Goal: Information Seeking & Learning: Learn about a topic

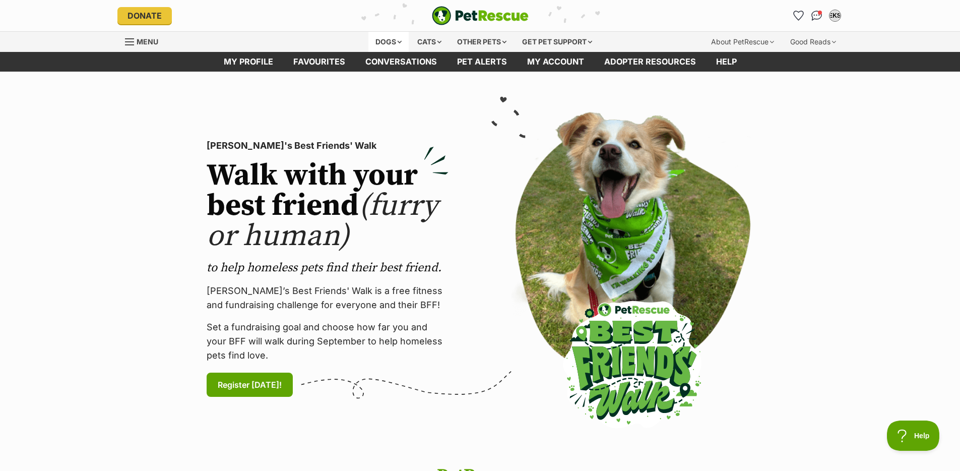
click at [389, 41] on div "Dogs" at bounding box center [388, 42] width 40 height 20
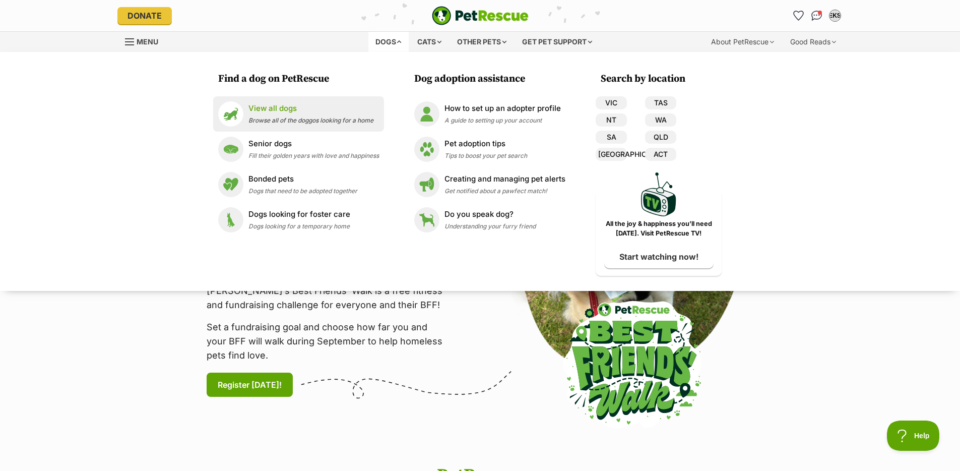
click at [318, 112] on p "View all dogs" at bounding box center [311, 109] width 125 height 12
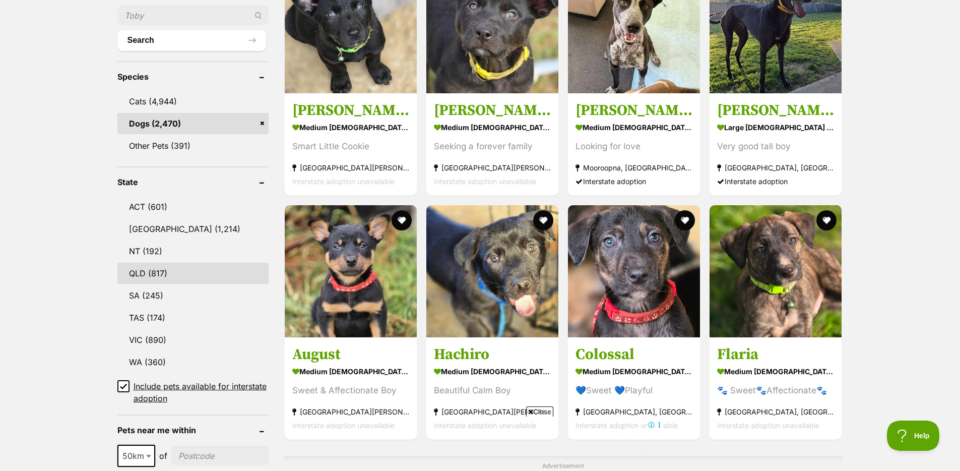
scroll to position [371, 0]
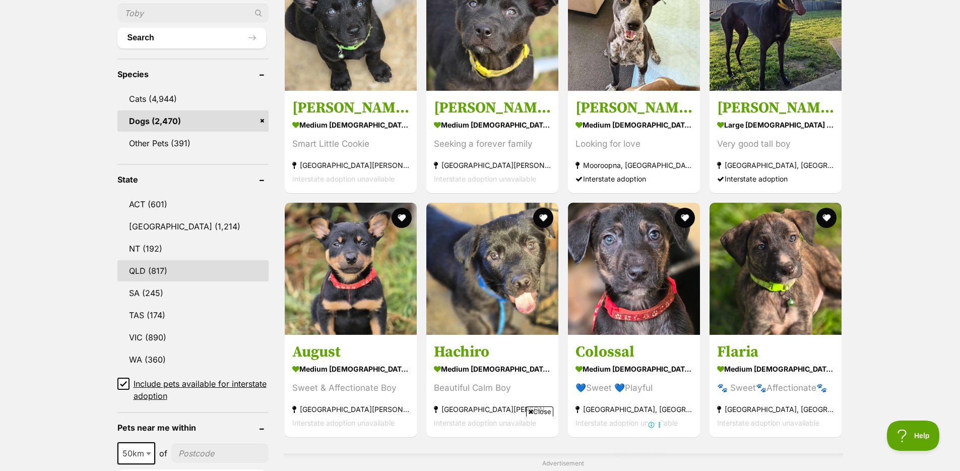
click at [165, 265] on link "QLD (817)" at bounding box center [192, 270] width 151 height 21
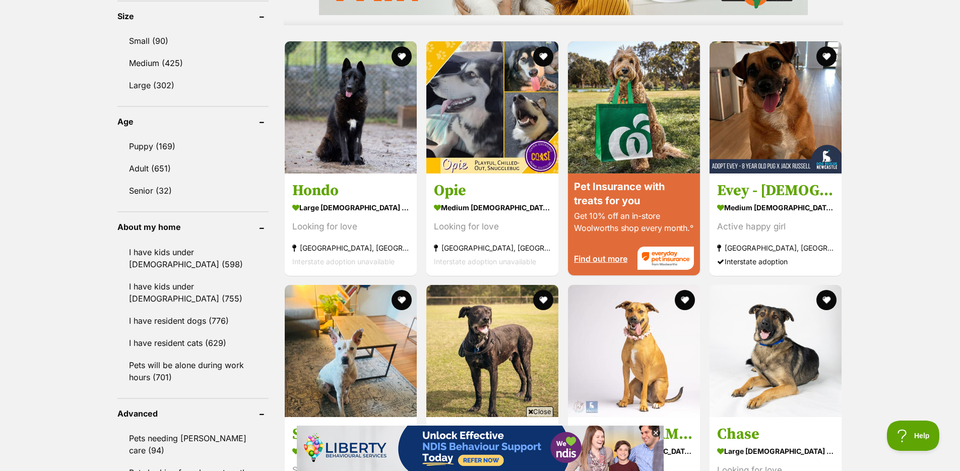
scroll to position [952, 0]
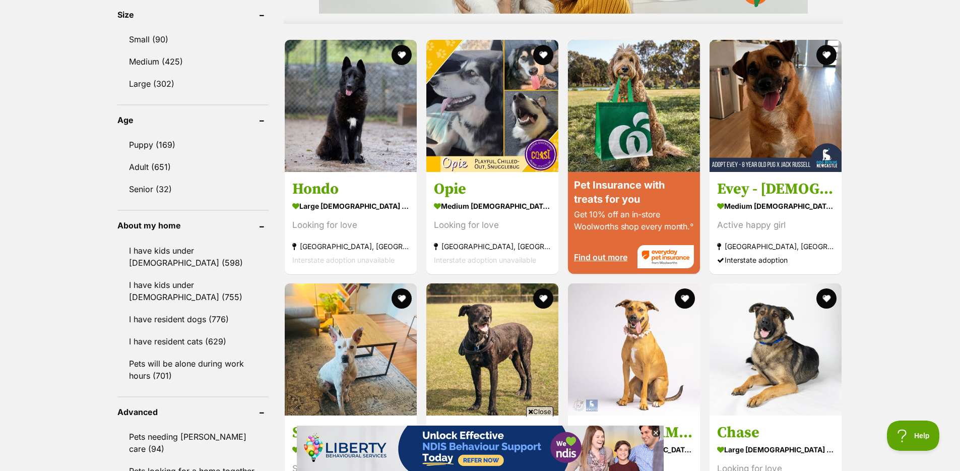
click at [656, 432] on icon at bounding box center [656, 432] width 9 height 9
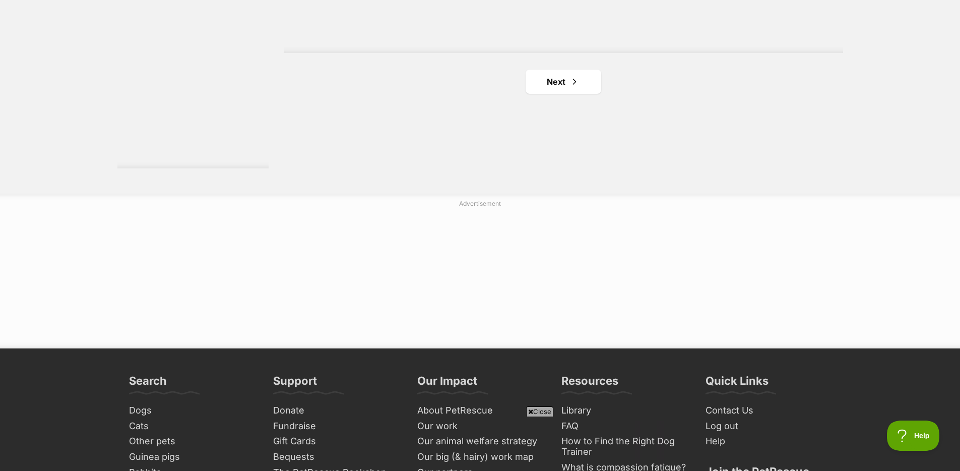
scroll to position [1947, 0]
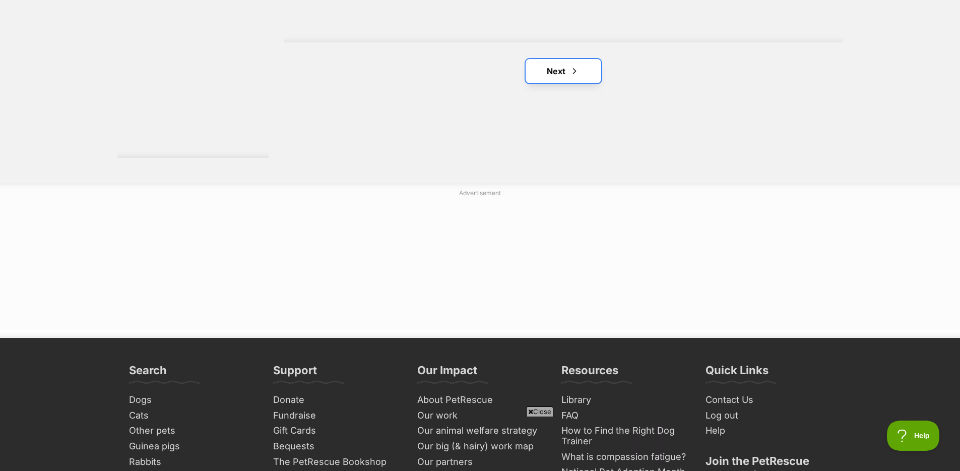
click at [557, 73] on link "Next" at bounding box center [564, 71] width 76 height 24
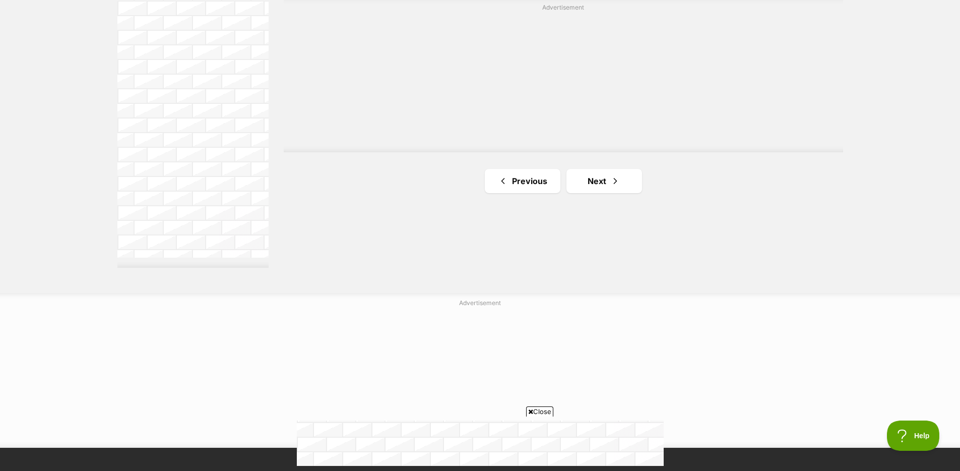
scroll to position [1837, 0]
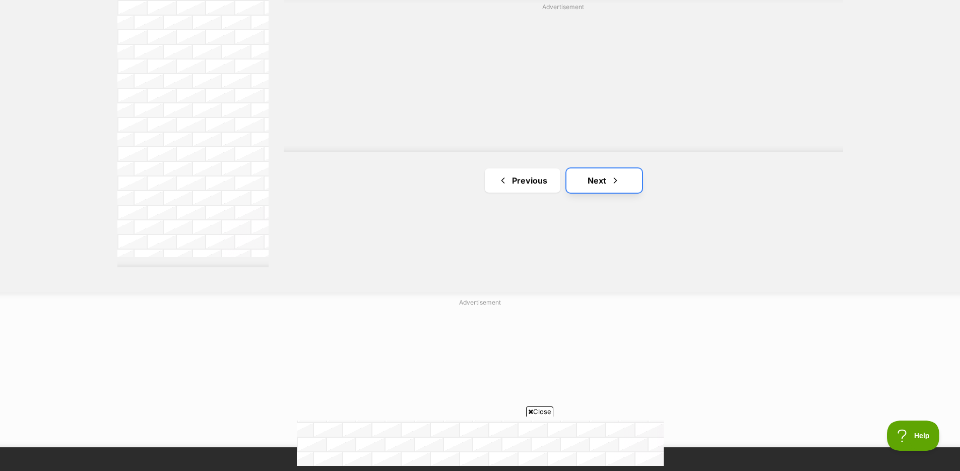
click at [626, 189] on link "Next" at bounding box center [605, 180] width 76 height 24
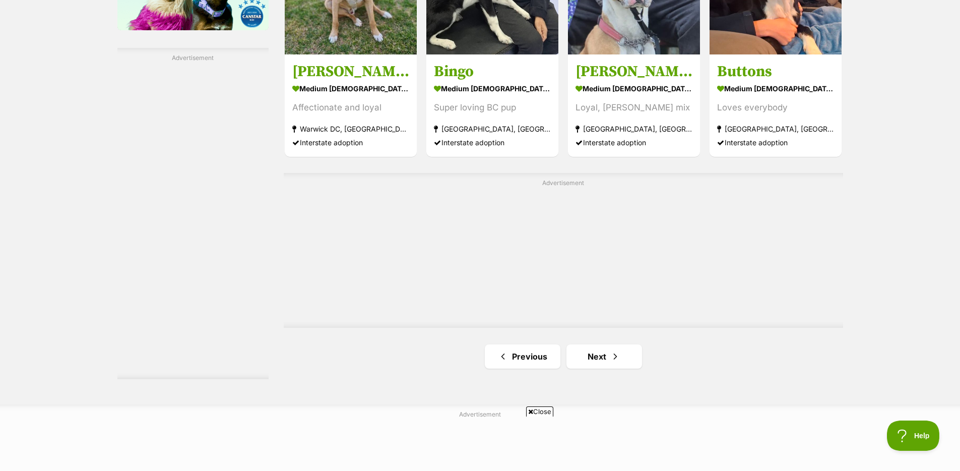
scroll to position [1726, 0]
click at [627, 356] on link "Next" at bounding box center [605, 356] width 76 height 24
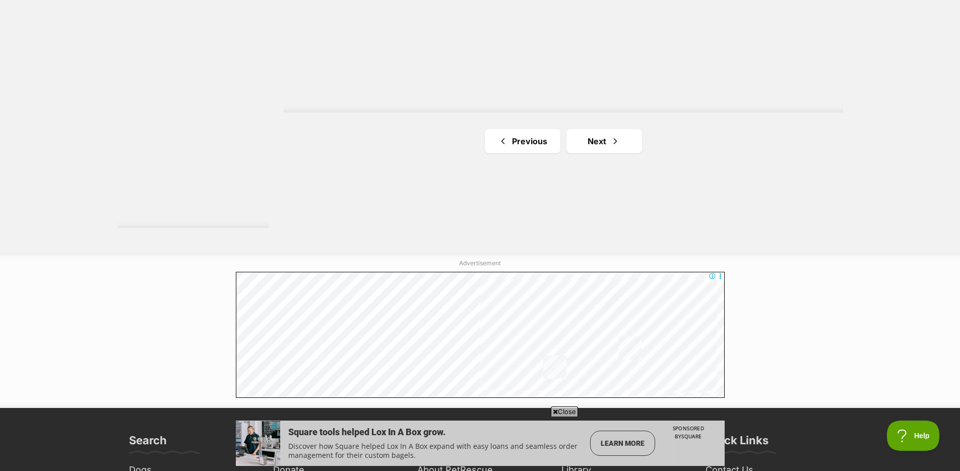
scroll to position [1879, 0]
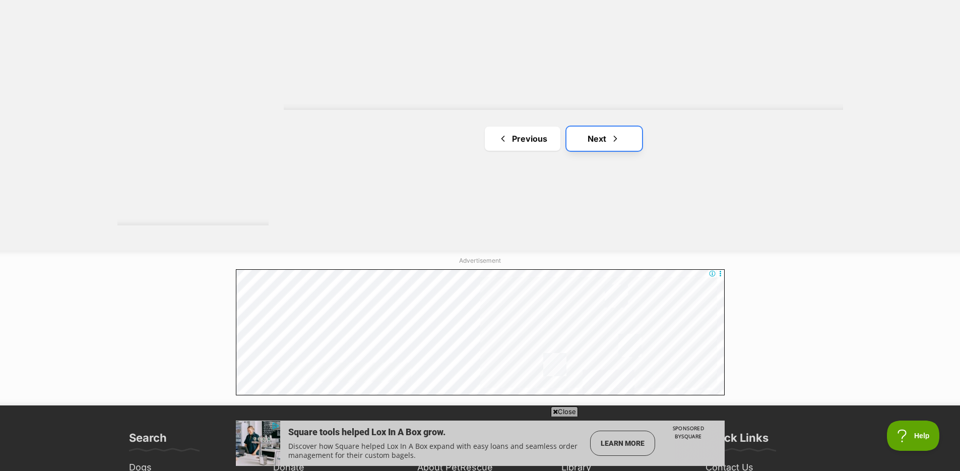
click at [606, 144] on link "Next" at bounding box center [605, 139] width 76 height 24
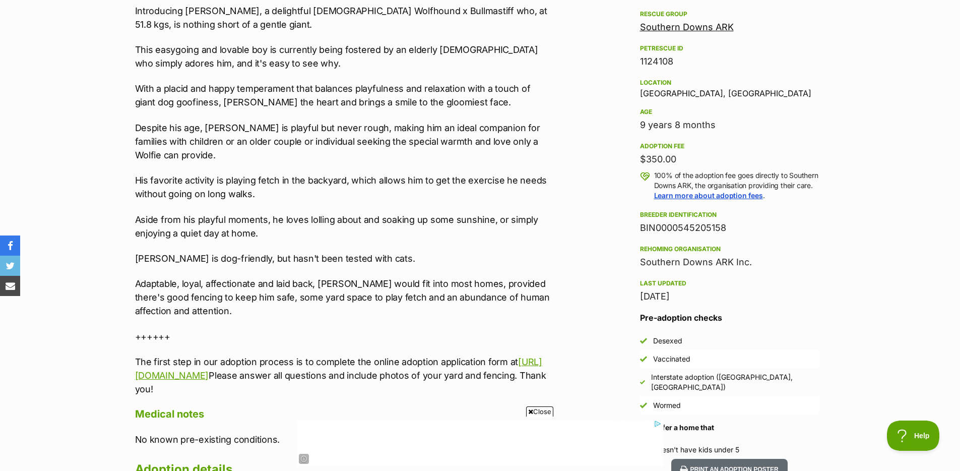
scroll to position [598, 0]
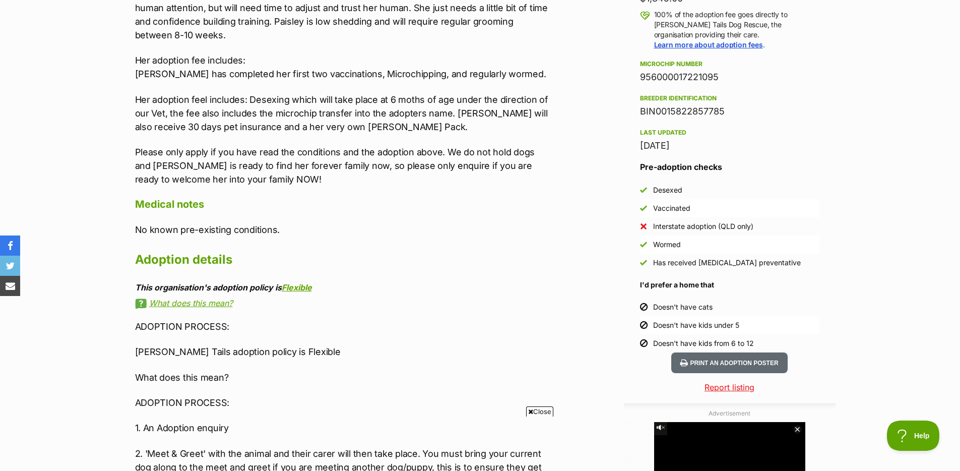
scroll to position [761, 0]
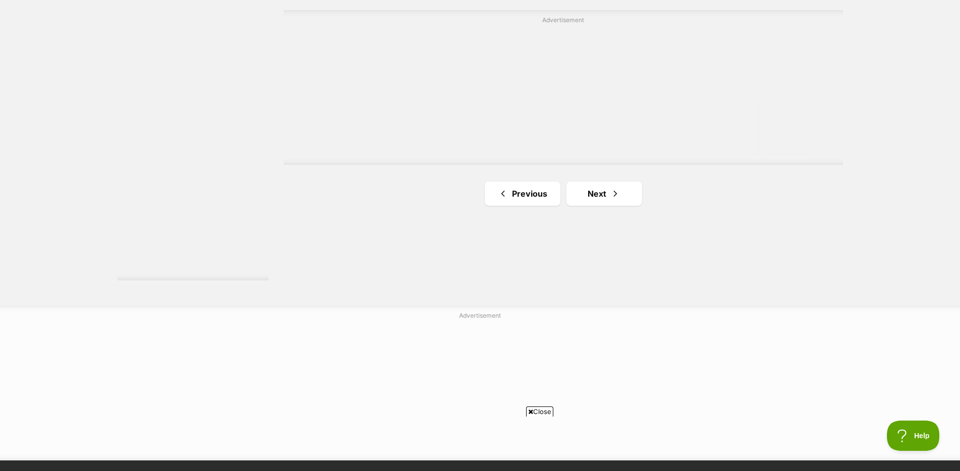
scroll to position [1927, 0]
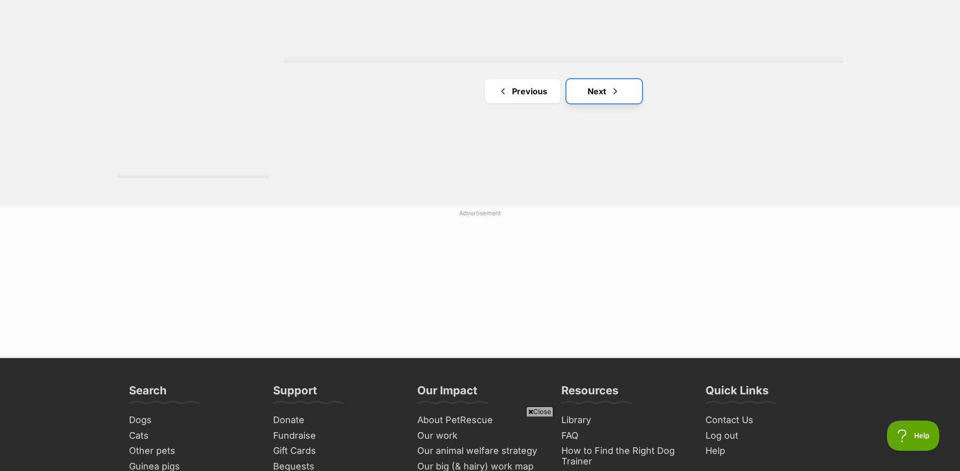
click at [614, 100] on link "Next" at bounding box center [605, 91] width 76 height 24
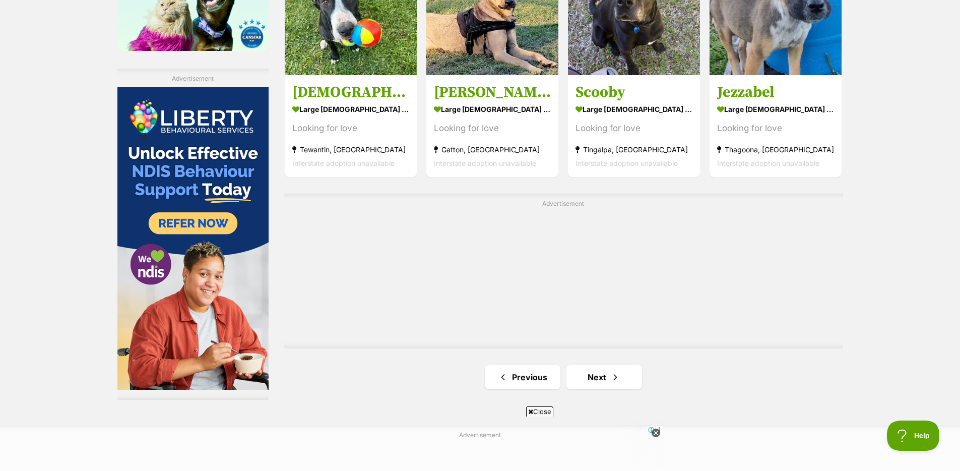
scroll to position [1805, 0]
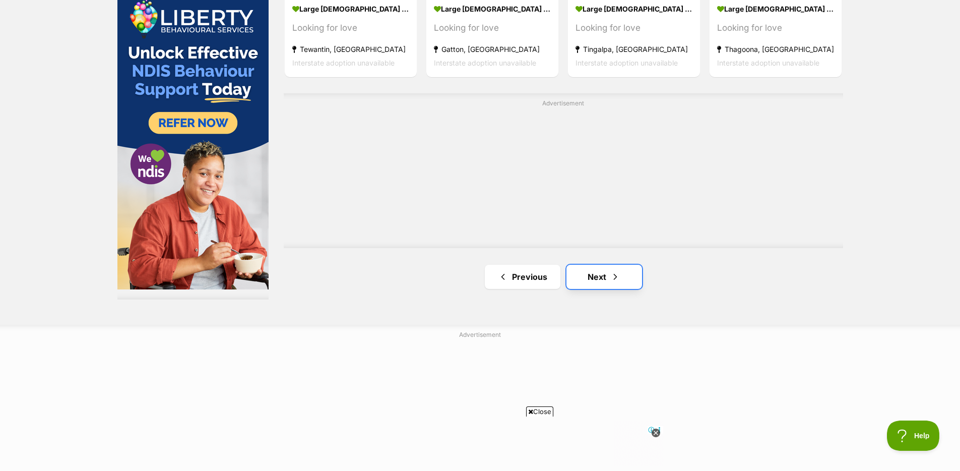
click at [627, 271] on link "Next" at bounding box center [605, 277] width 76 height 24
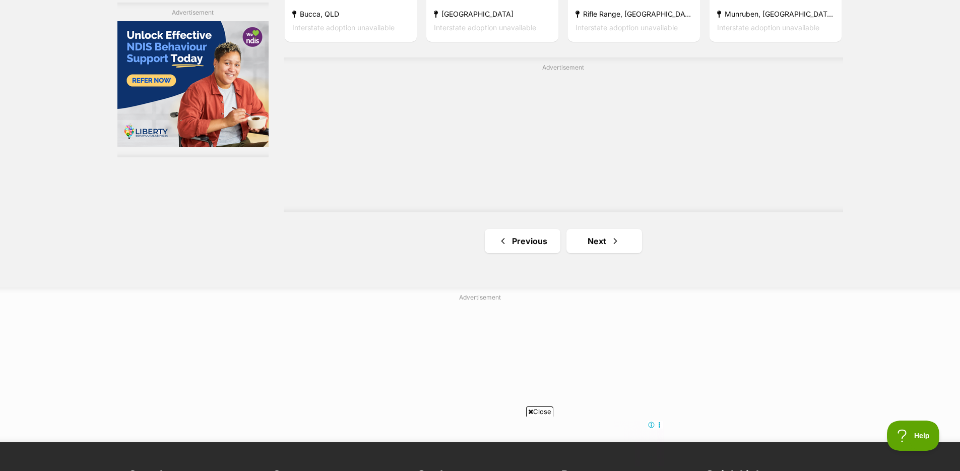
scroll to position [1820, 0]
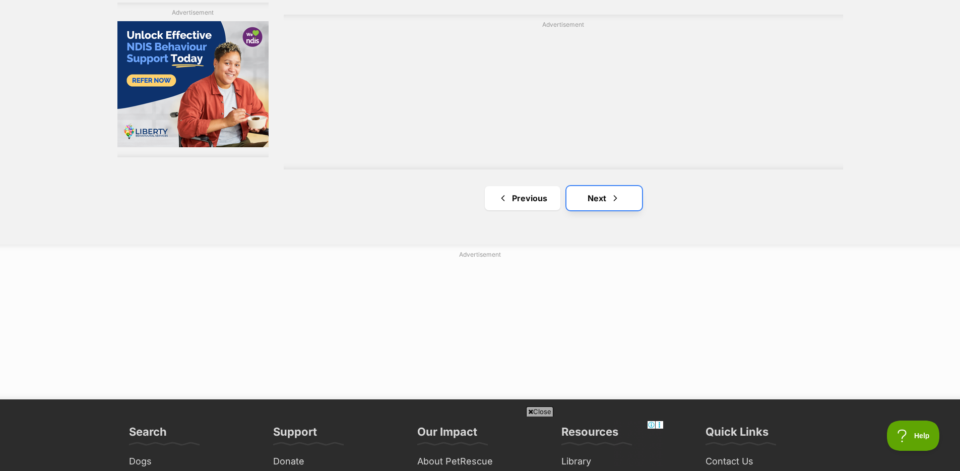
click at [624, 203] on link "Next" at bounding box center [605, 198] width 76 height 24
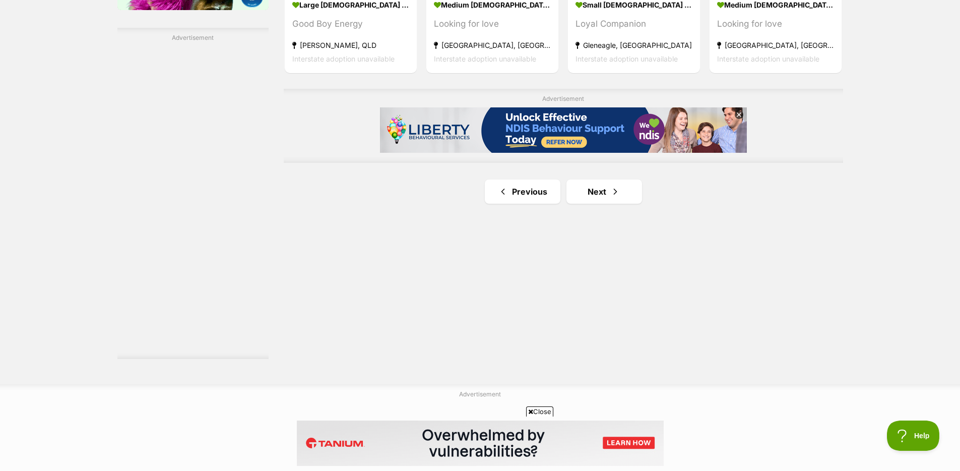
scroll to position [1808, 0]
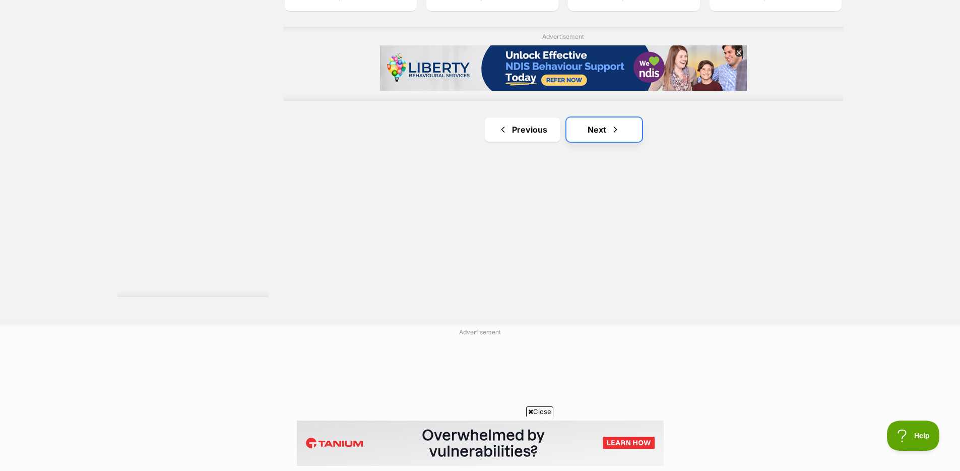
click at [629, 137] on link "Next" at bounding box center [605, 129] width 76 height 24
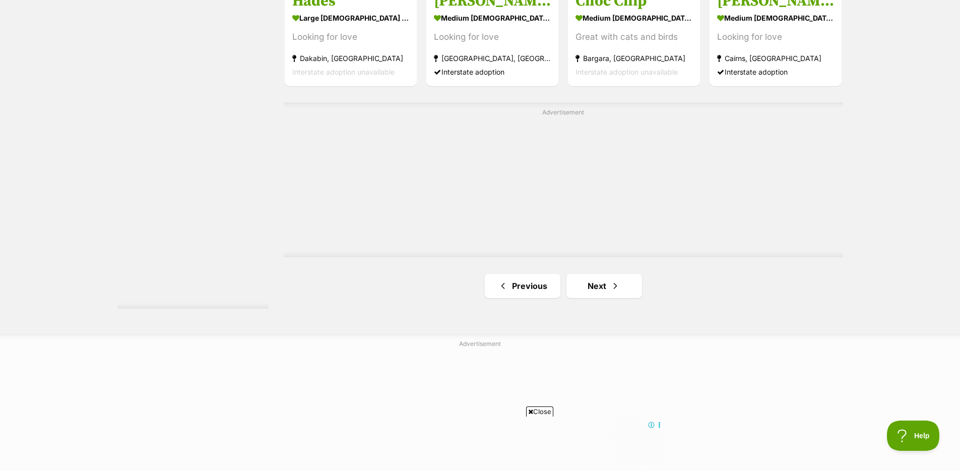
scroll to position [1800, 0]
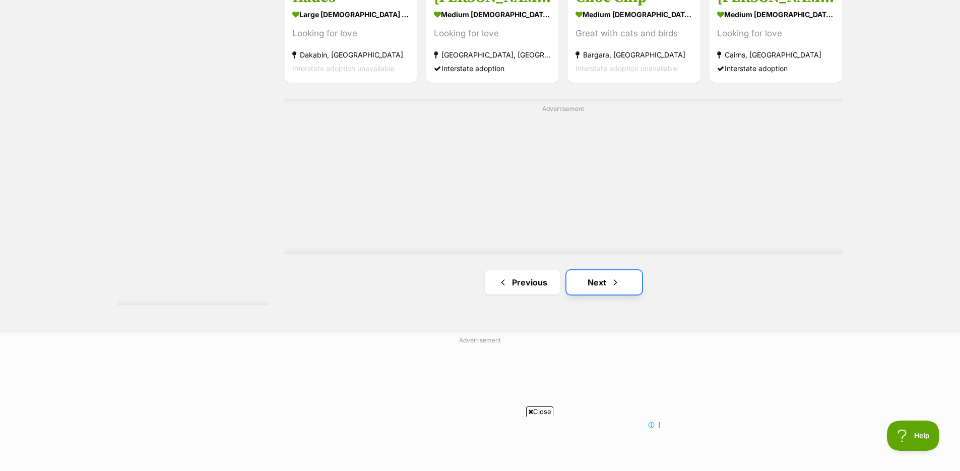
click at [609, 281] on link "Next" at bounding box center [605, 282] width 76 height 24
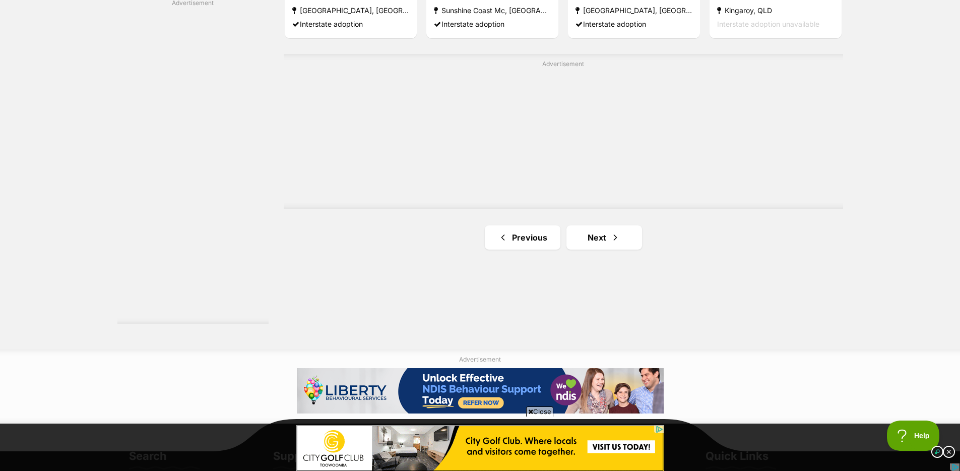
scroll to position [1841, 0]
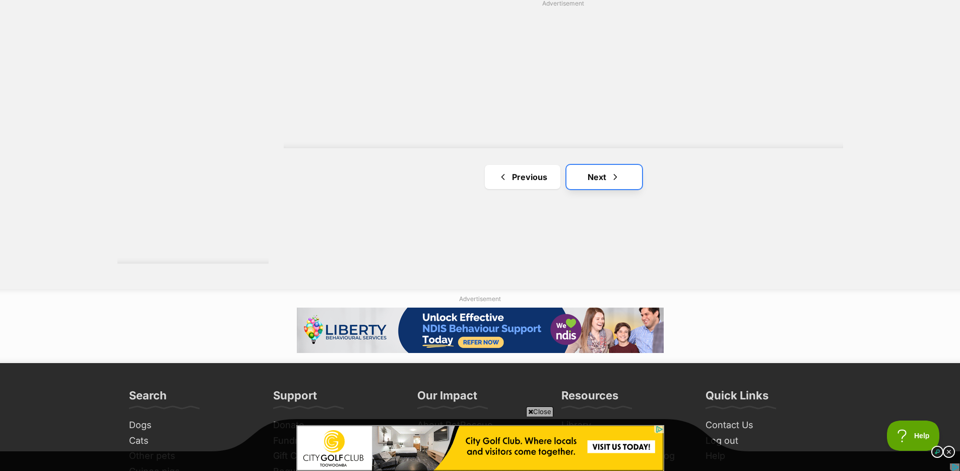
click at [620, 189] on link "Next" at bounding box center [605, 177] width 76 height 24
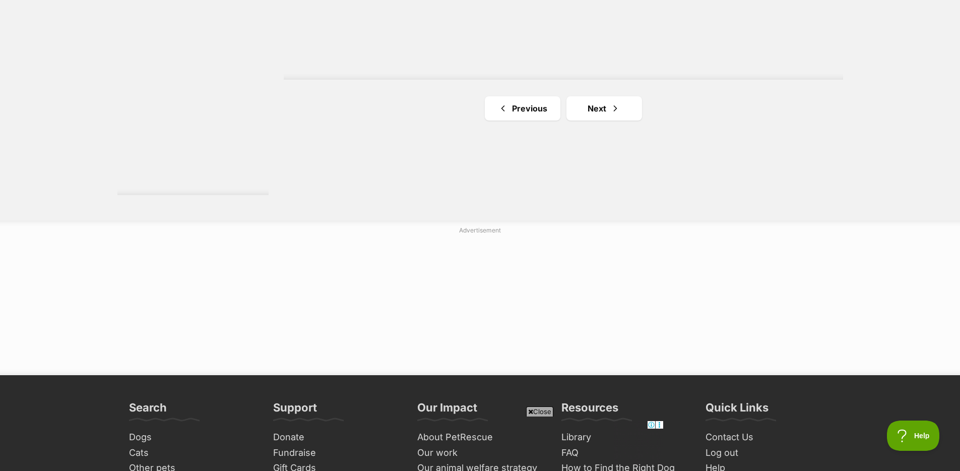
scroll to position [1931, 0]
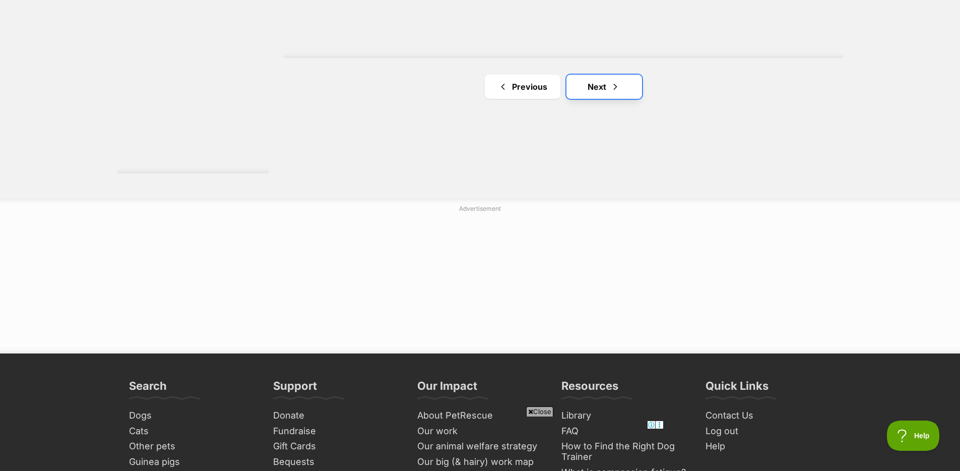
click at [606, 82] on link "Next" at bounding box center [605, 87] width 76 height 24
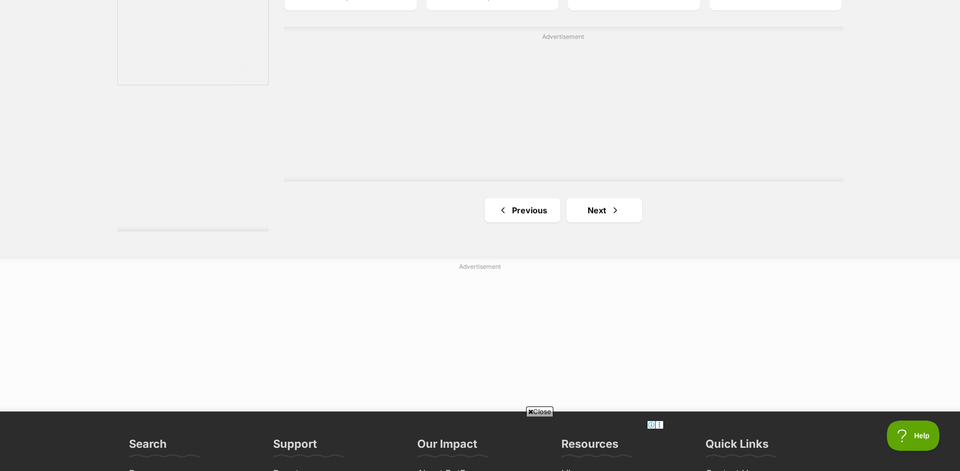
scroll to position [1890, 0]
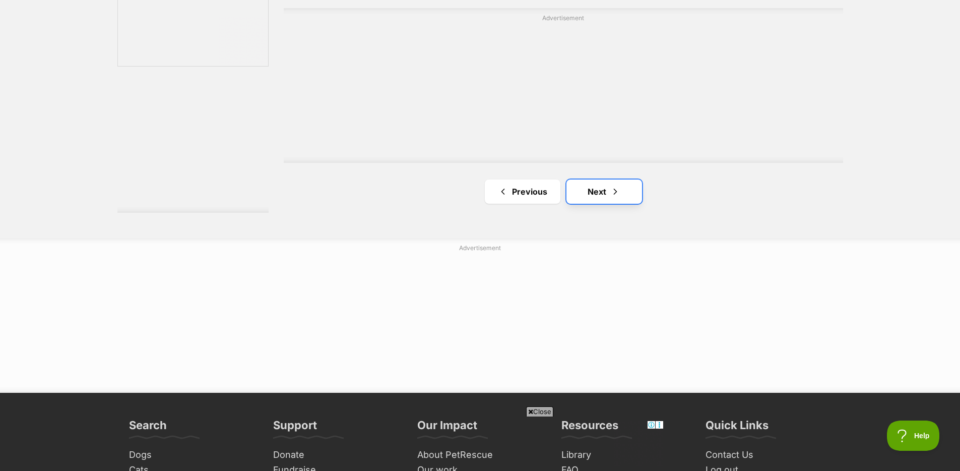
click at [617, 191] on span "Next page" at bounding box center [615, 192] width 10 height 12
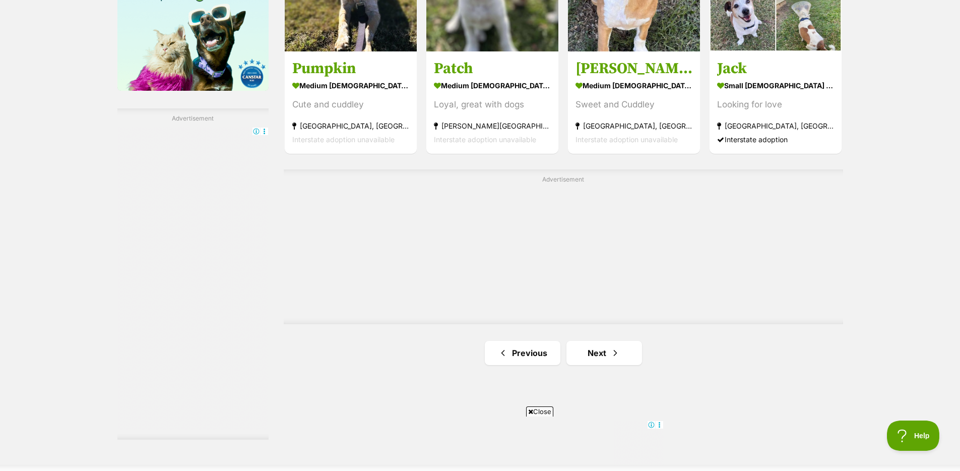
scroll to position [1673, 0]
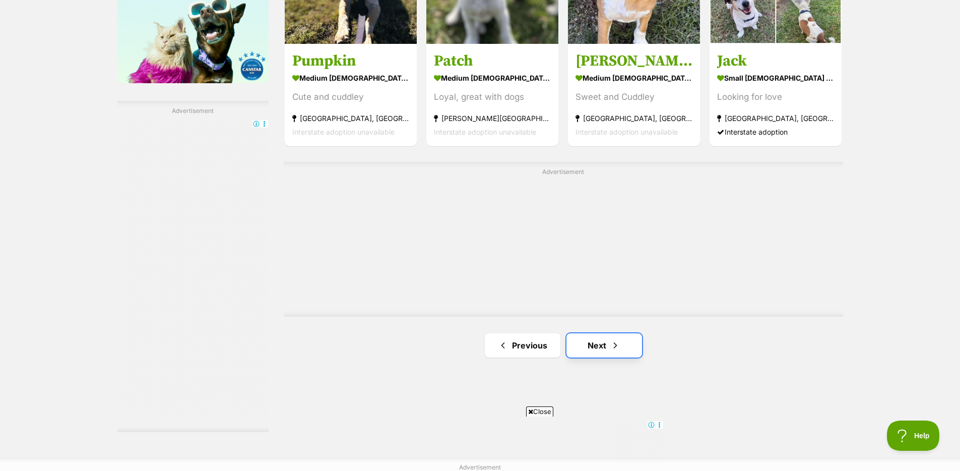
click at [617, 349] on span "Next page" at bounding box center [615, 345] width 10 height 12
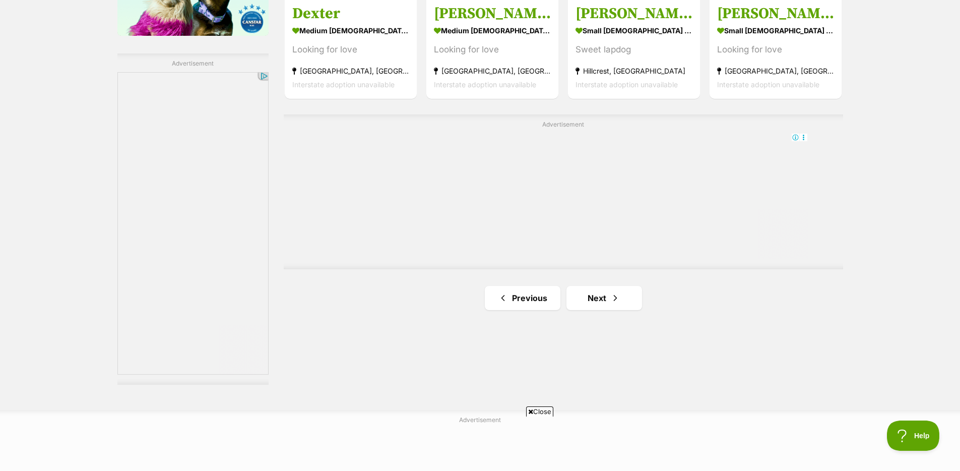
scroll to position [1746, 0]
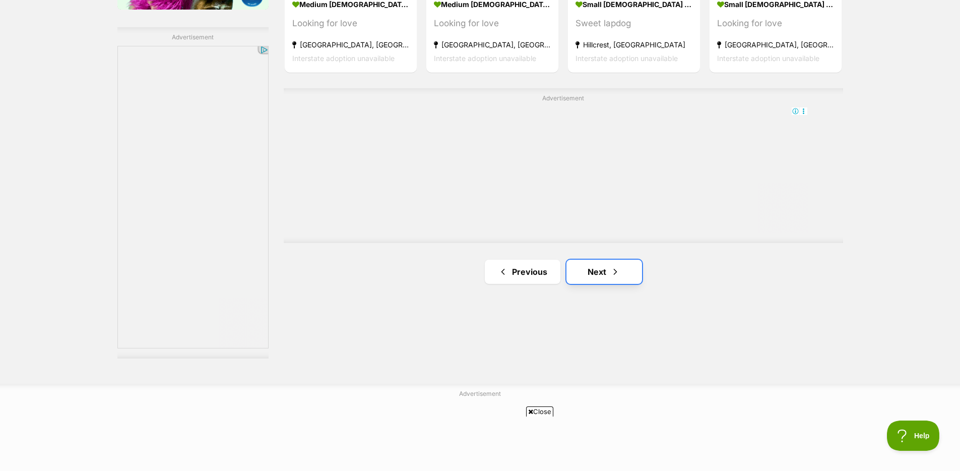
click at [609, 273] on link "Next" at bounding box center [605, 272] width 76 height 24
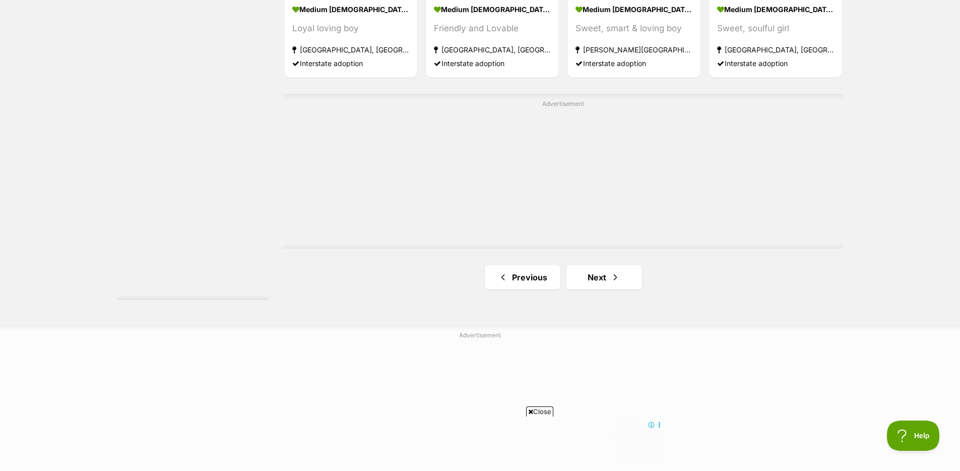
scroll to position [1837, 0]
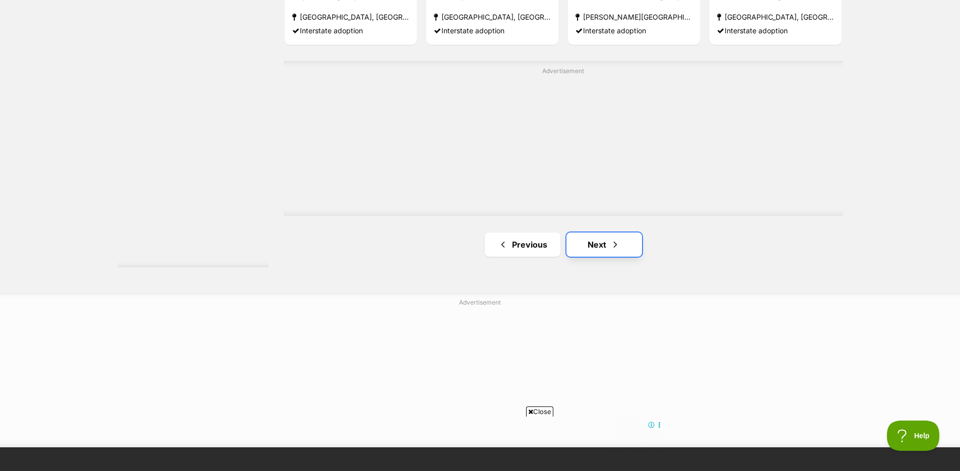
click at [597, 250] on link "Next" at bounding box center [605, 244] width 76 height 24
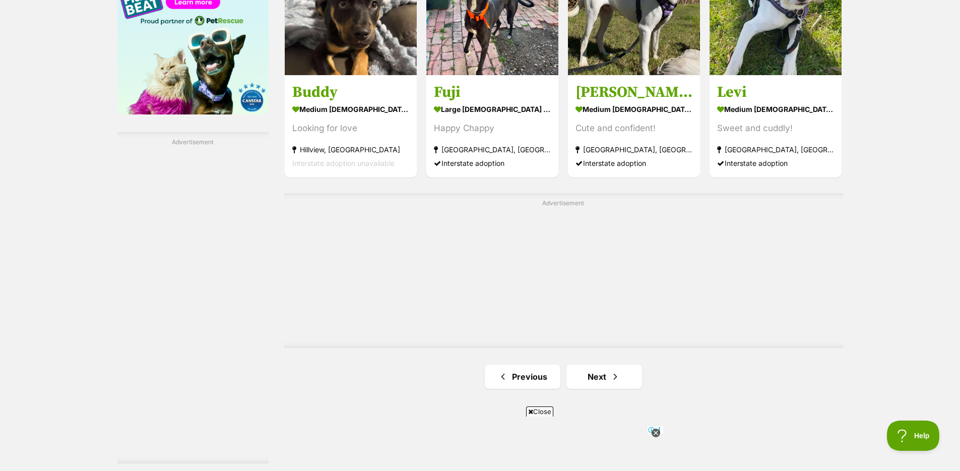
scroll to position [1664, 0]
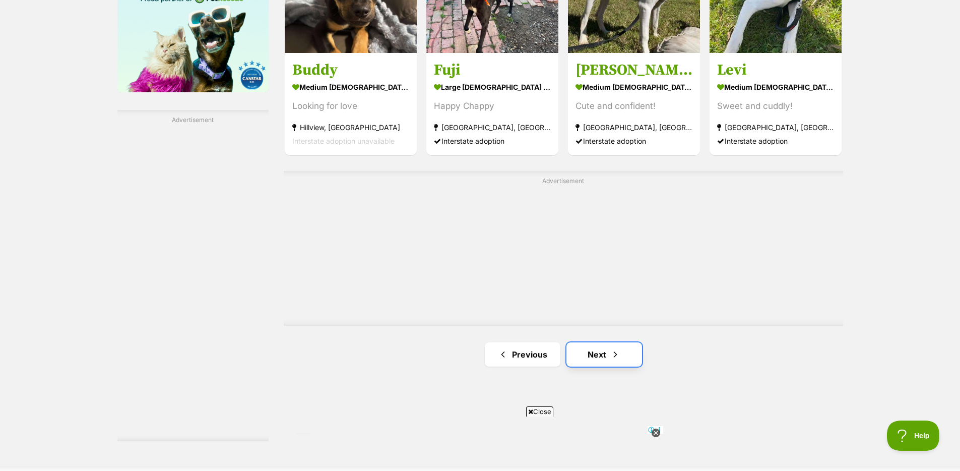
click at [632, 354] on link "Next" at bounding box center [605, 354] width 76 height 24
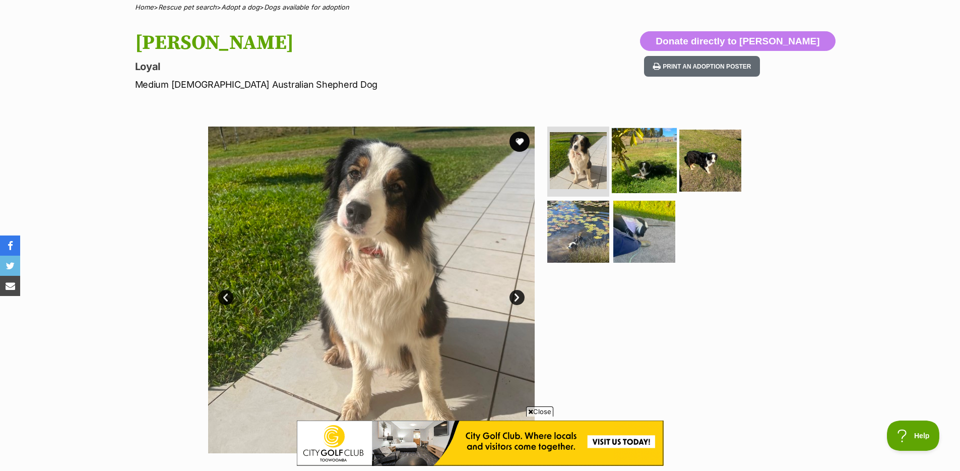
click at [639, 162] on img at bounding box center [644, 160] width 65 height 65
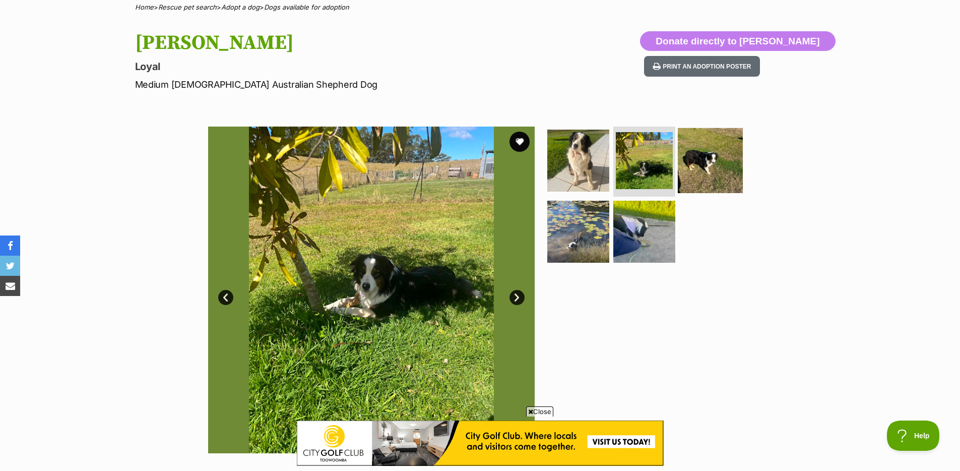
click at [702, 165] on img at bounding box center [710, 160] width 65 height 65
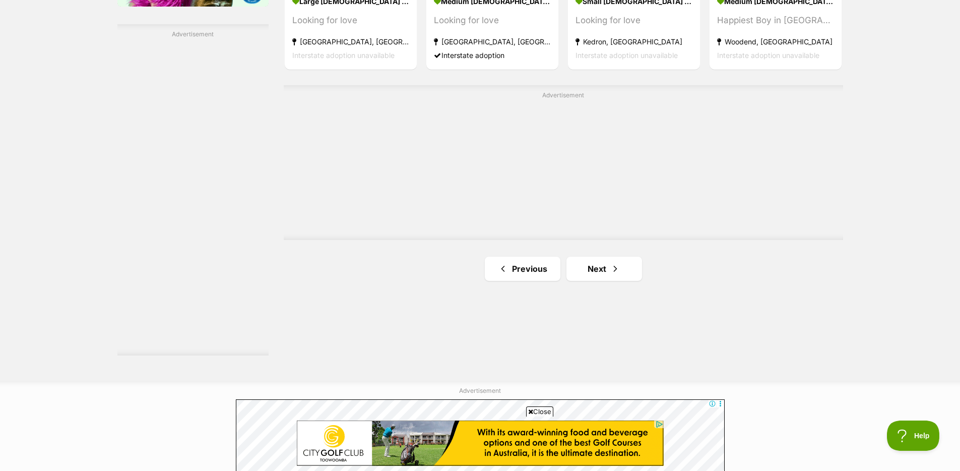
scroll to position [1775, 0]
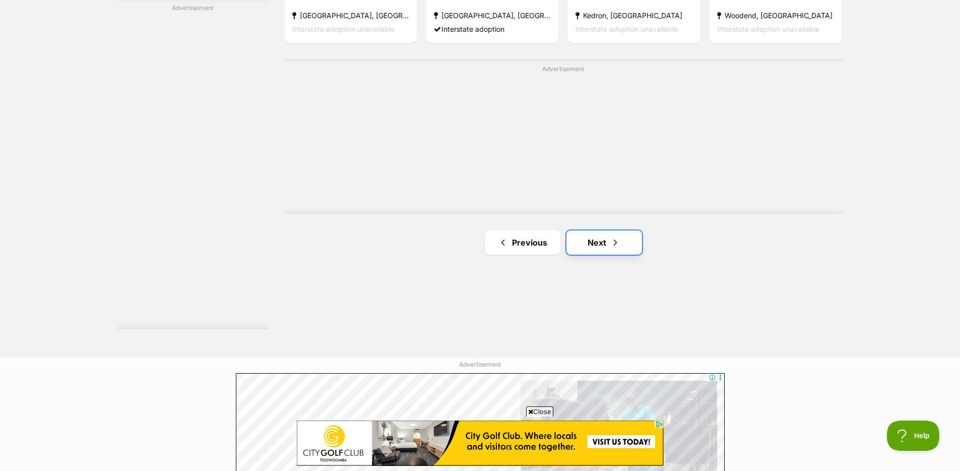
click at [605, 251] on link "Next" at bounding box center [605, 242] width 76 height 24
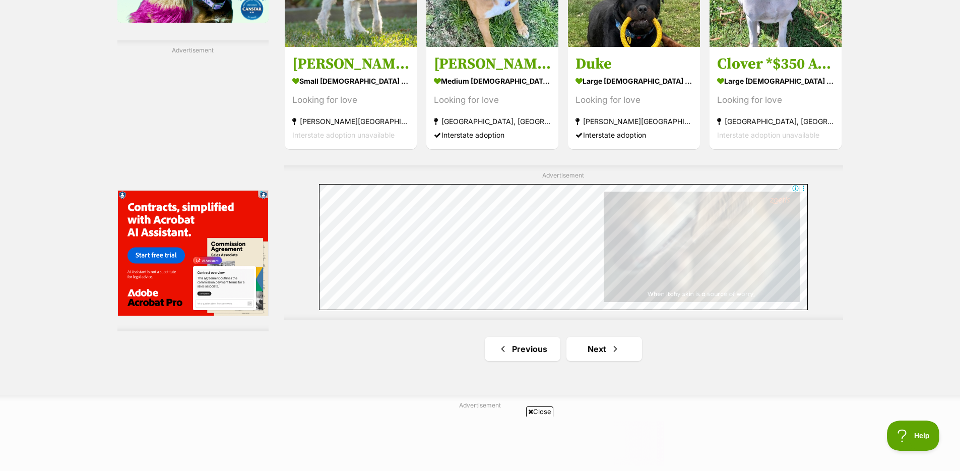
scroll to position [1774, 0]
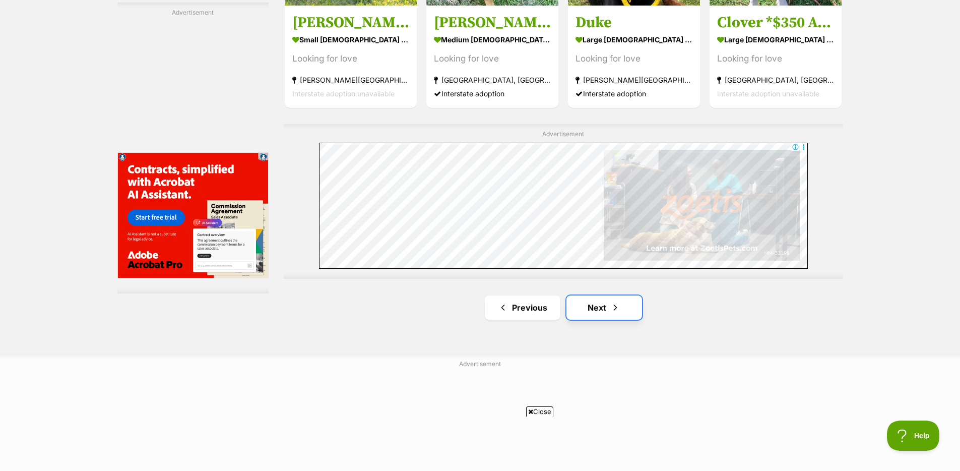
click at [617, 314] on link "Next" at bounding box center [605, 307] width 76 height 24
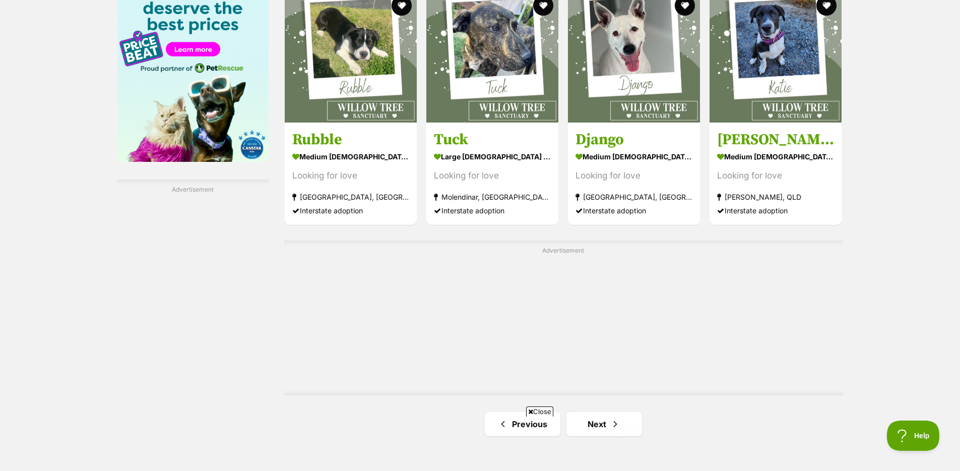
scroll to position [1644, 0]
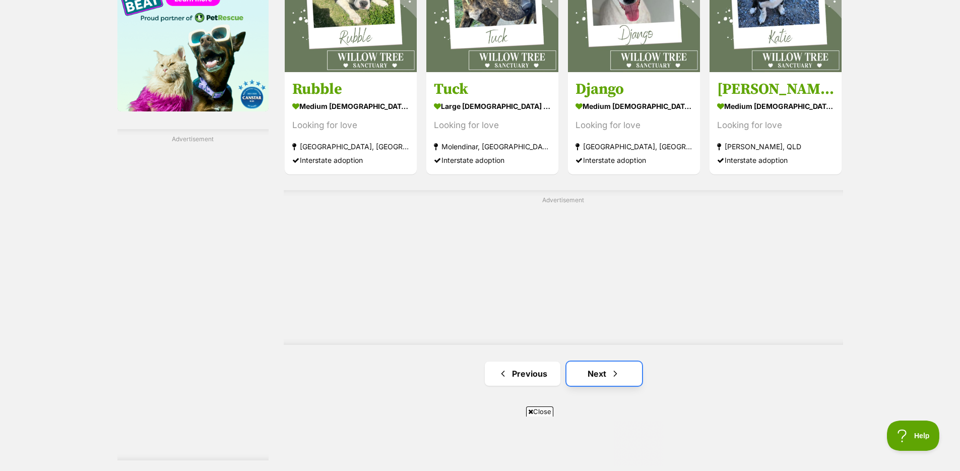
click at [634, 369] on link "Next" at bounding box center [605, 373] width 76 height 24
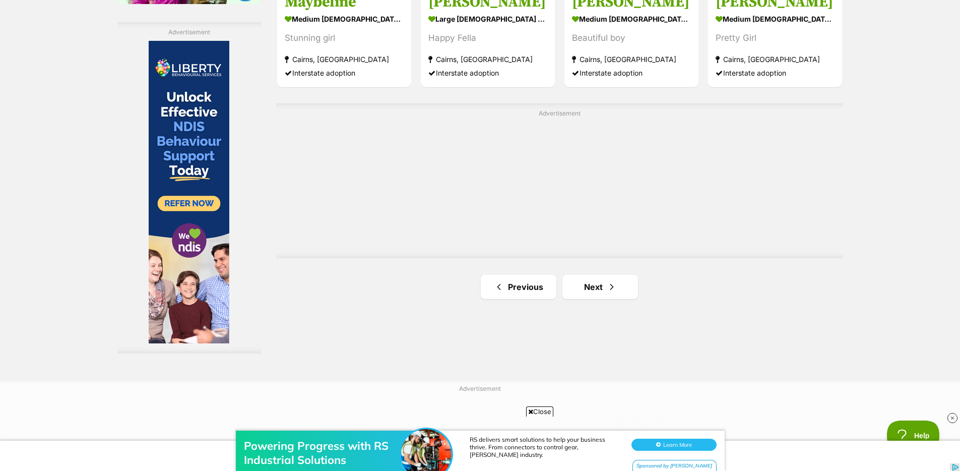
scroll to position [1785, 0]
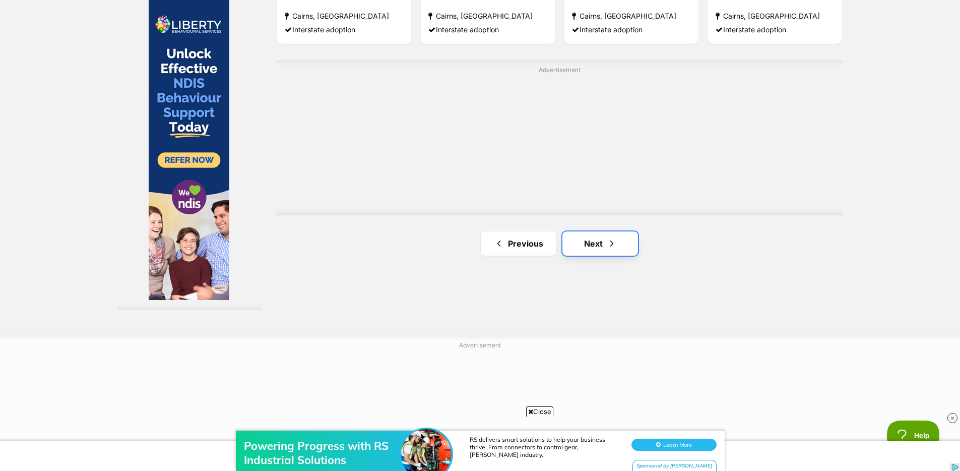
click at [622, 240] on link "Next" at bounding box center [601, 243] width 76 height 24
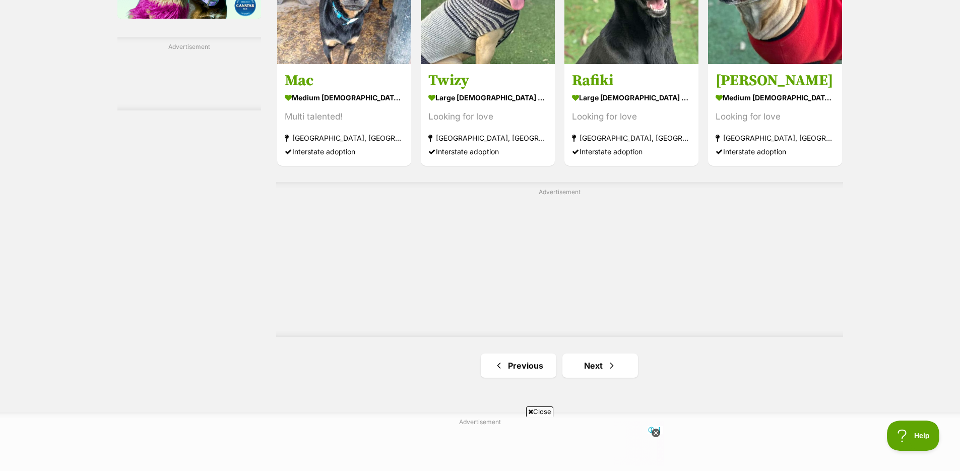
scroll to position [1728, 0]
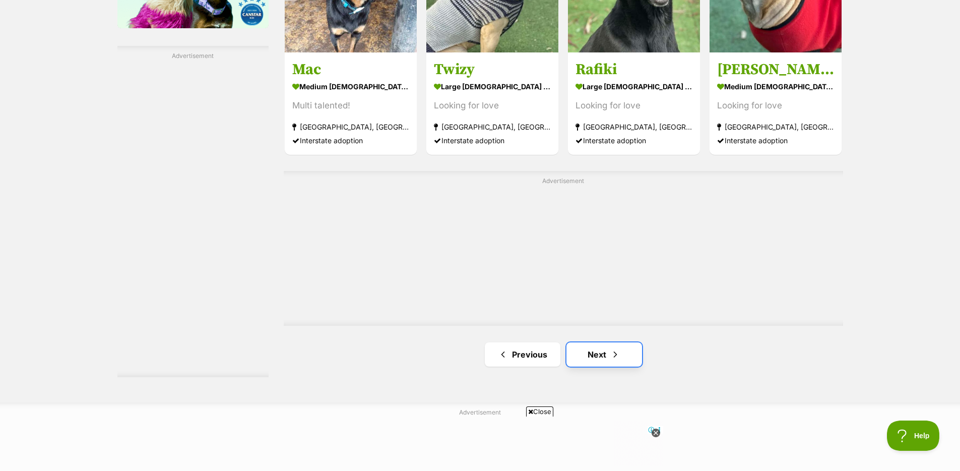
click at [603, 358] on link "Next" at bounding box center [605, 354] width 76 height 24
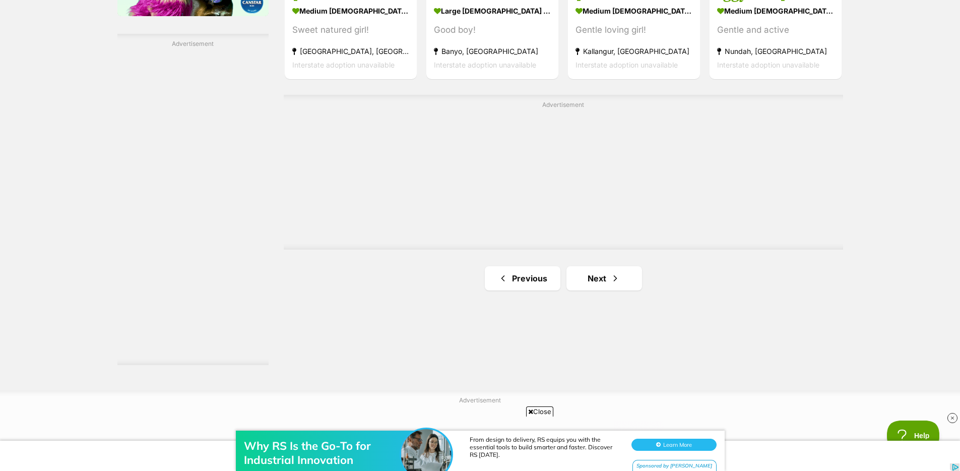
scroll to position [1788, 0]
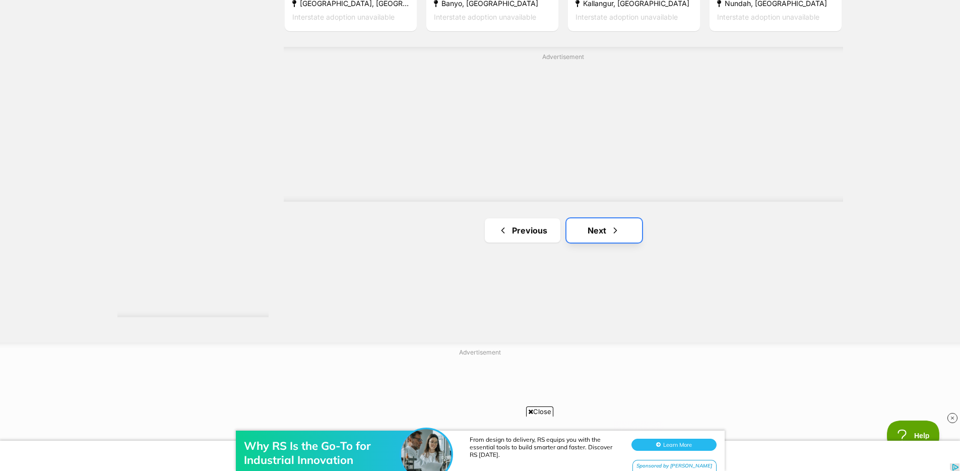
click at [628, 221] on link "Next" at bounding box center [605, 230] width 76 height 24
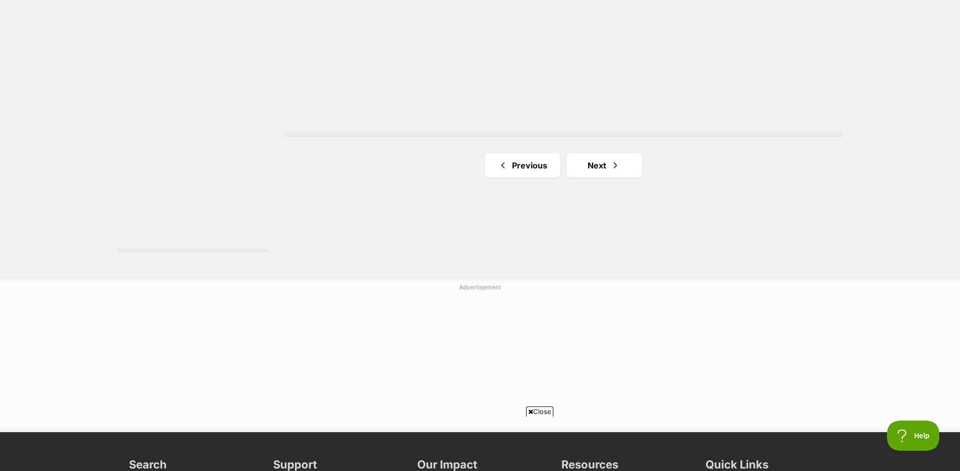
scroll to position [1896, 0]
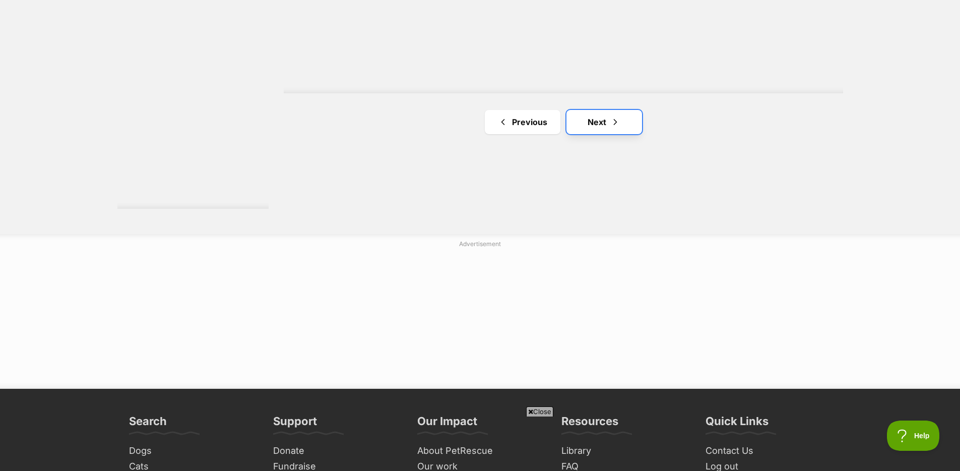
click at [621, 119] on link "Next" at bounding box center [605, 122] width 76 height 24
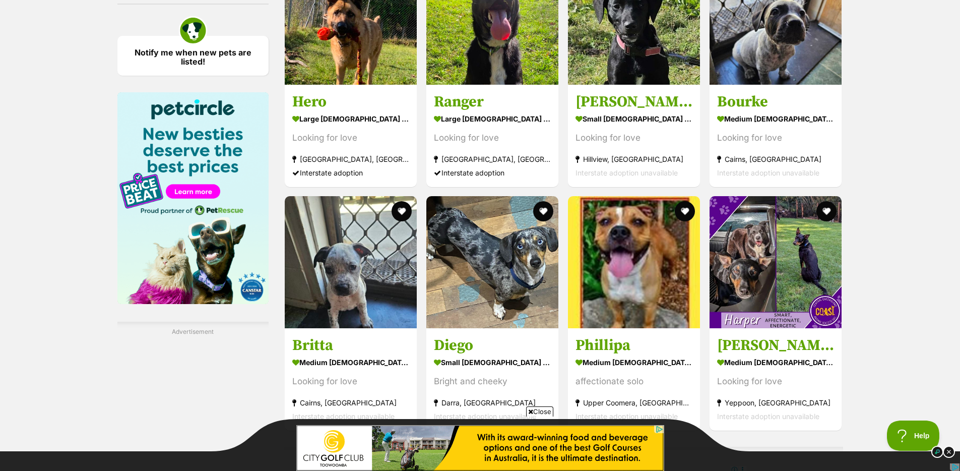
scroll to position [1621, 0]
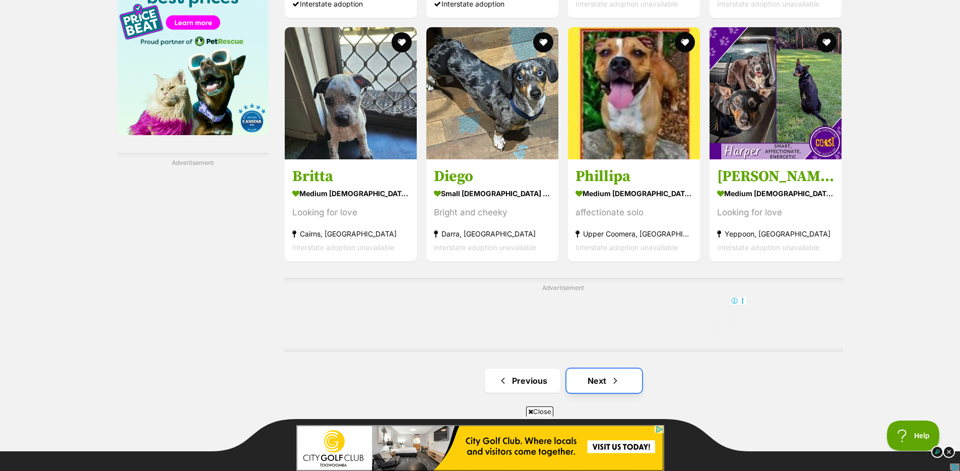
click at [627, 387] on link "Next" at bounding box center [605, 380] width 76 height 24
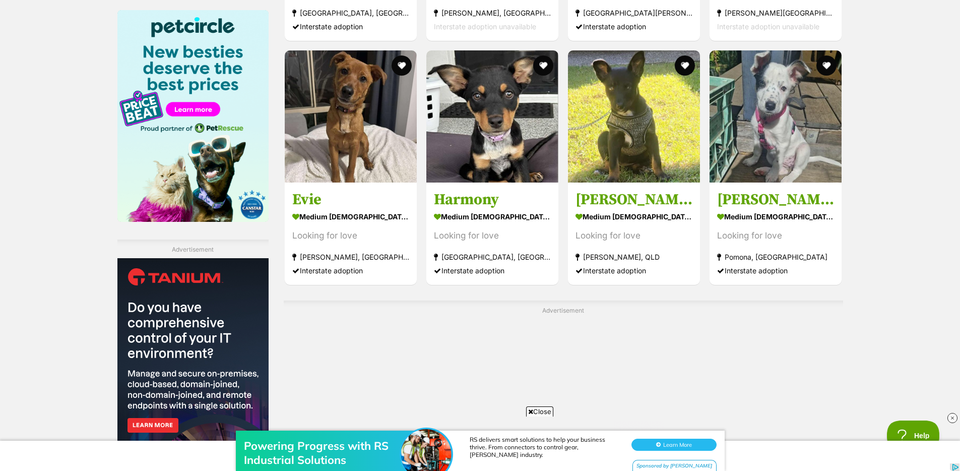
scroll to position [1681, 0]
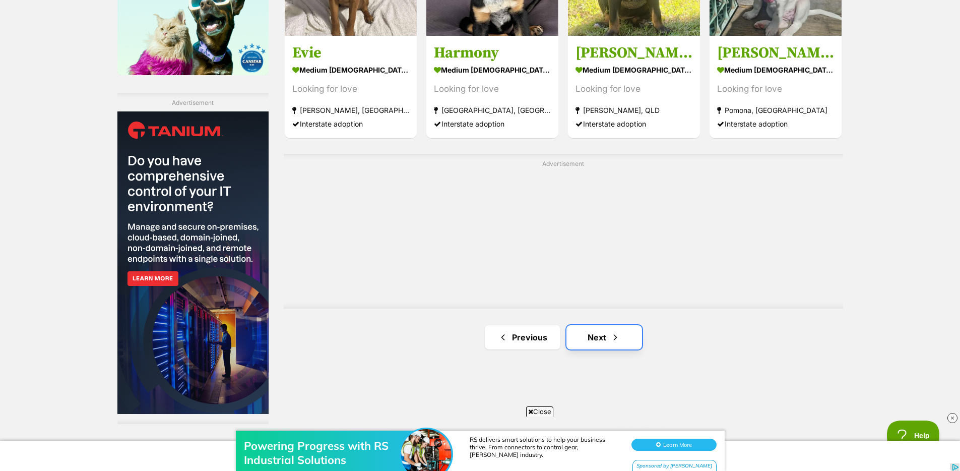
click at [618, 338] on span "Next page" at bounding box center [615, 337] width 10 height 12
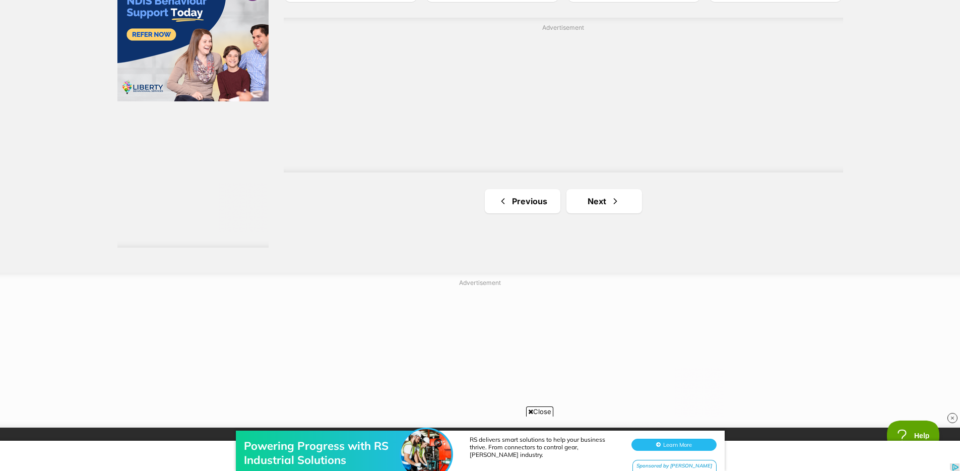
scroll to position [1869, 0]
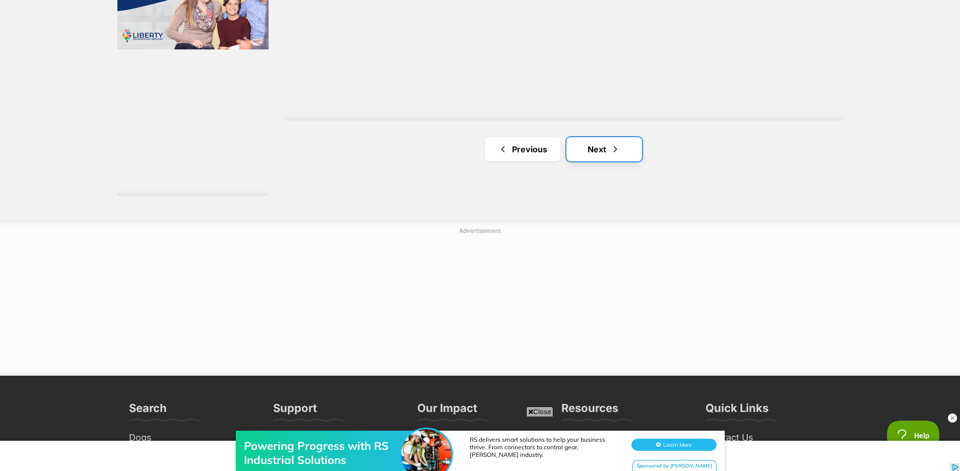
click at [630, 159] on link "Next" at bounding box center [605, 149] width 76 height 24
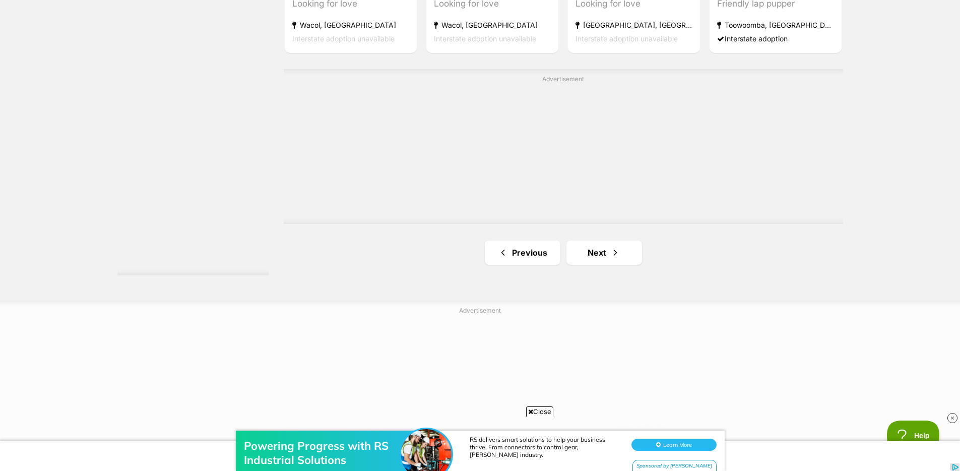
scroll to position [1830, 0]
click at [634, 257] on link "Next" at bounding box center [605, 251] width 76 height 24
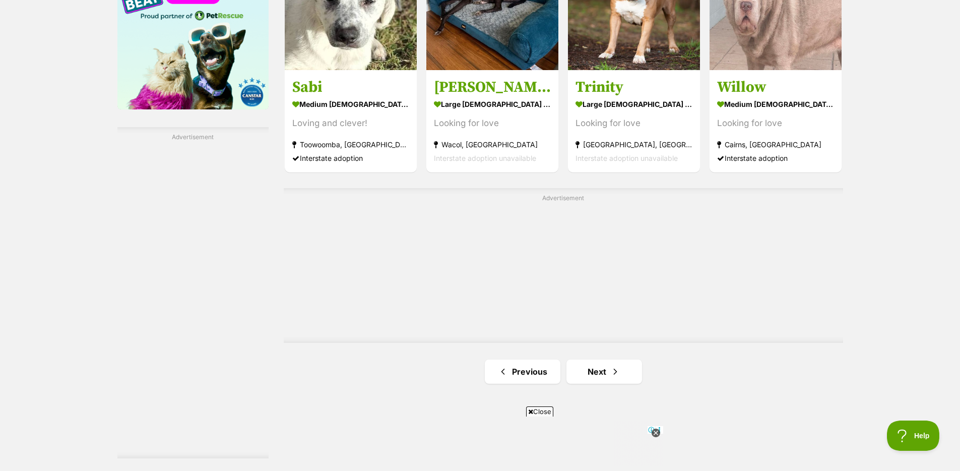
scroll to position [1871, 0]
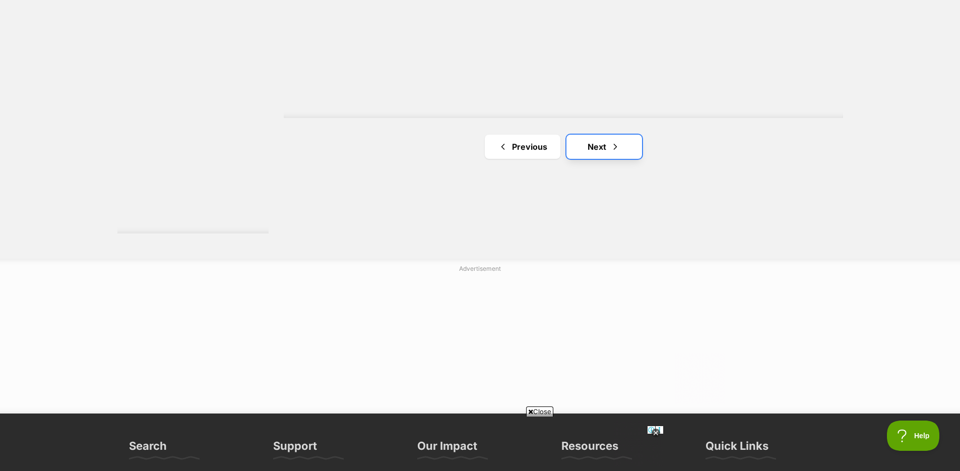
click at [611, 153] on link "Next" at bounding box center [605, 147] width 76 height 24
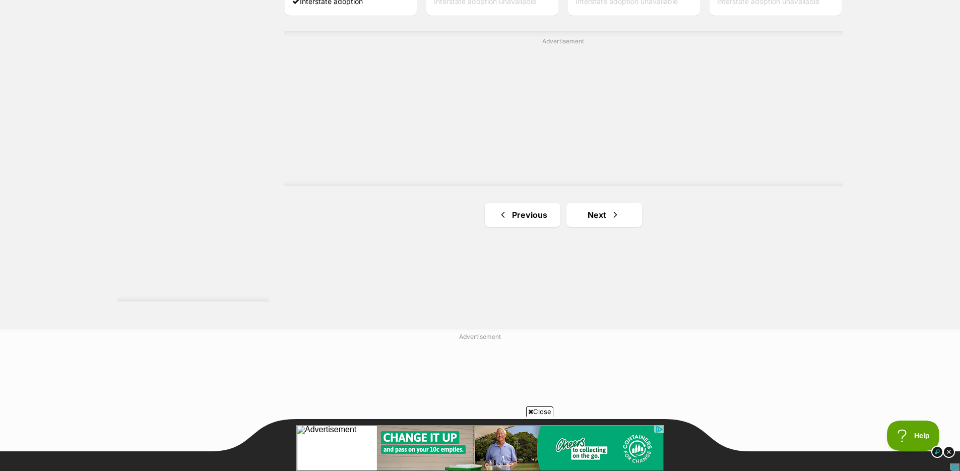
scroll to position [1845, 0]
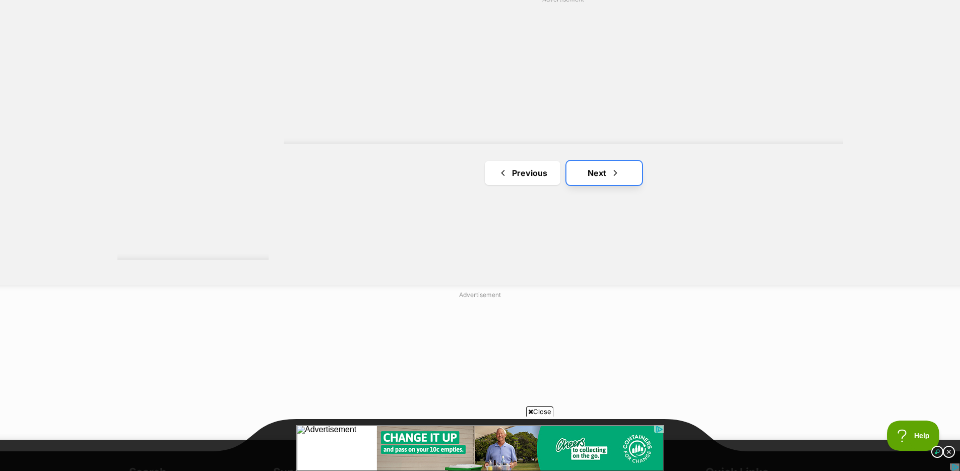
click at [627, 182] on link "Next" at bounding box center [605, 173] width 76 height 24
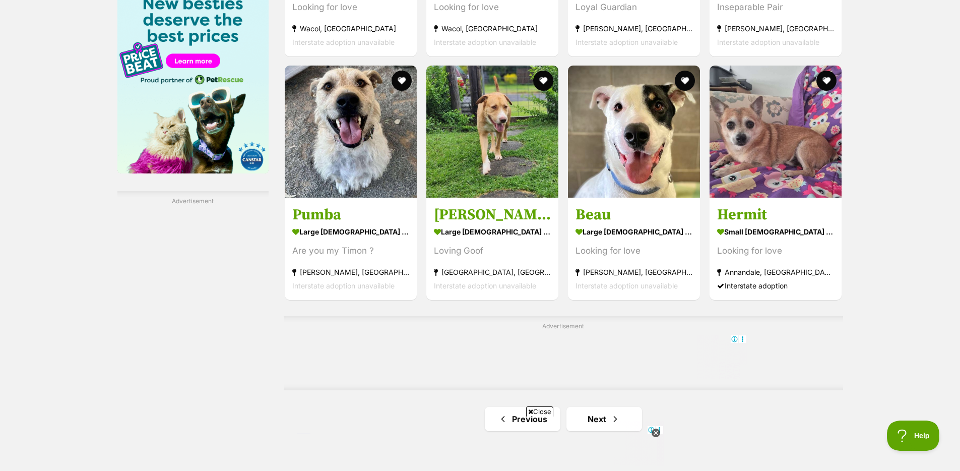
scroll to position [1742, 0]
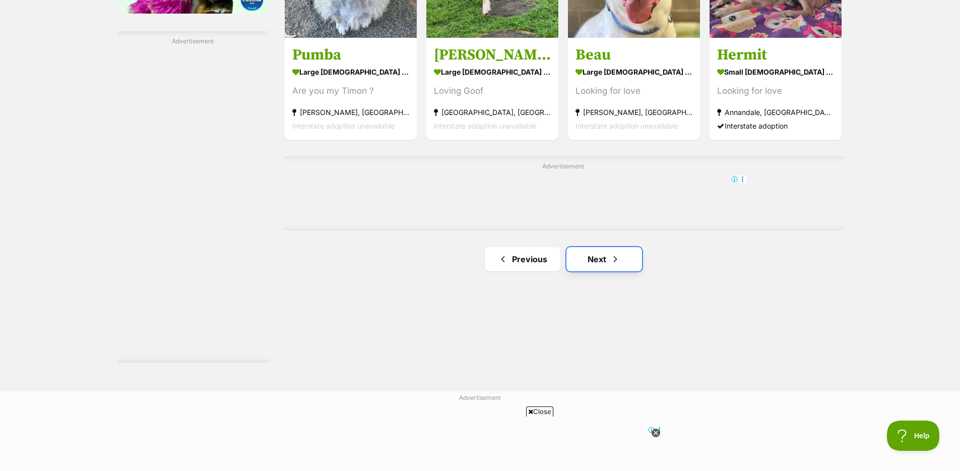
click at [618, 263] on span "Next page" at bounding box center [615, 259] width 10 height 12
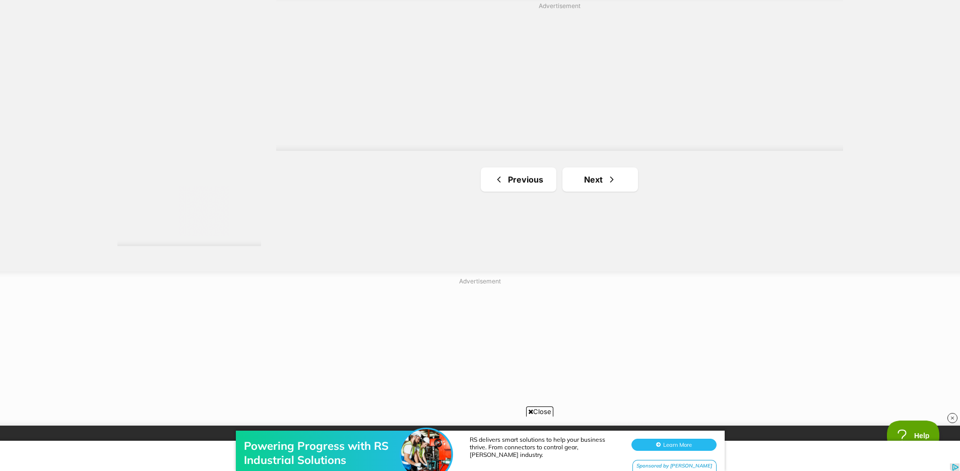
scroll to position [1860, 0]
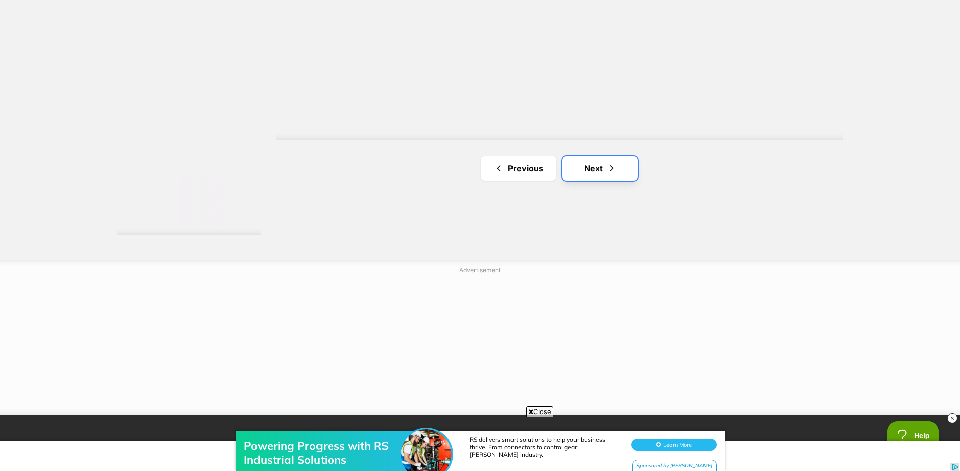
click at [600, 178] on link "Next" at bounding box center [601, 168] width 76 height 24
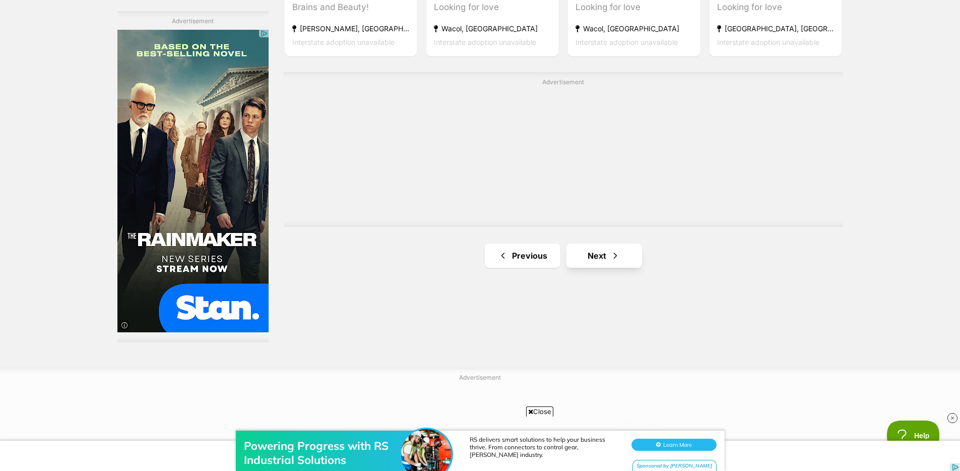
scroll to position [1763, 0]
click at [616, 259] on span "Next page" at bounding box center [615, 255] width 10 height 12
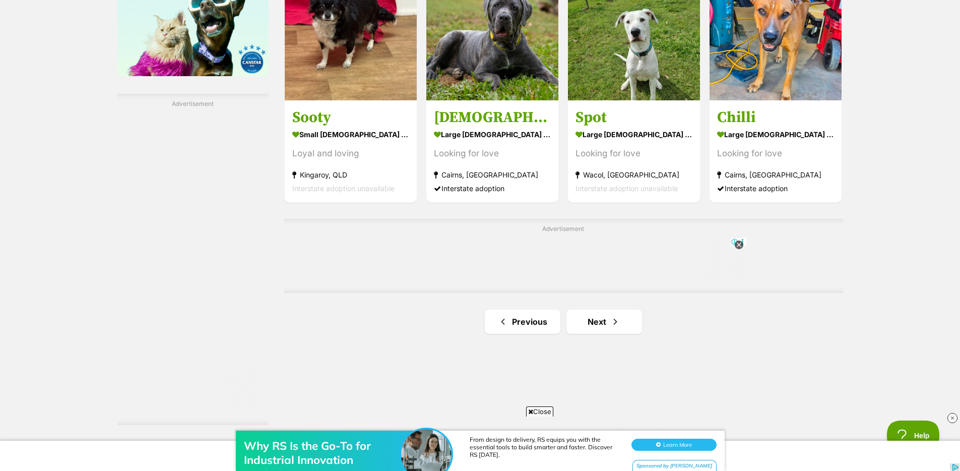
scroll to position [1723, 0]
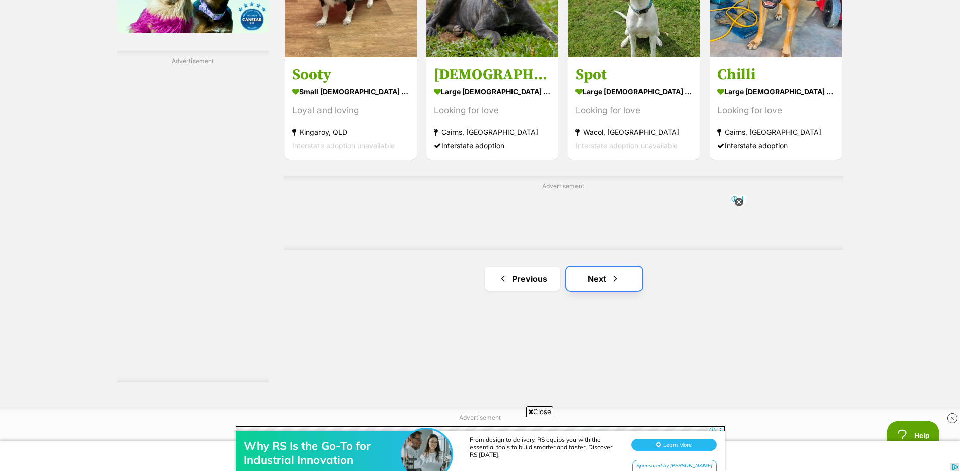
click at [626, 273] on link "Next" at bounding box center [605, 279] width 76 height 24
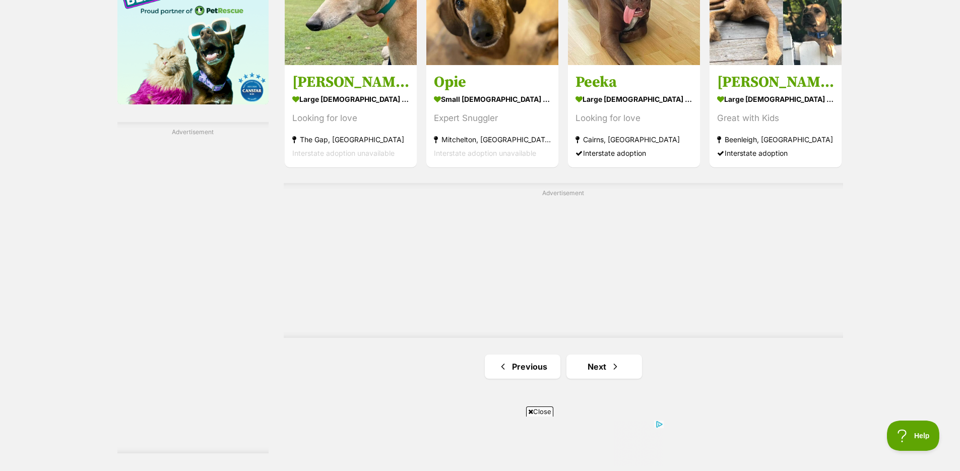
scroll to position [1653, 0]
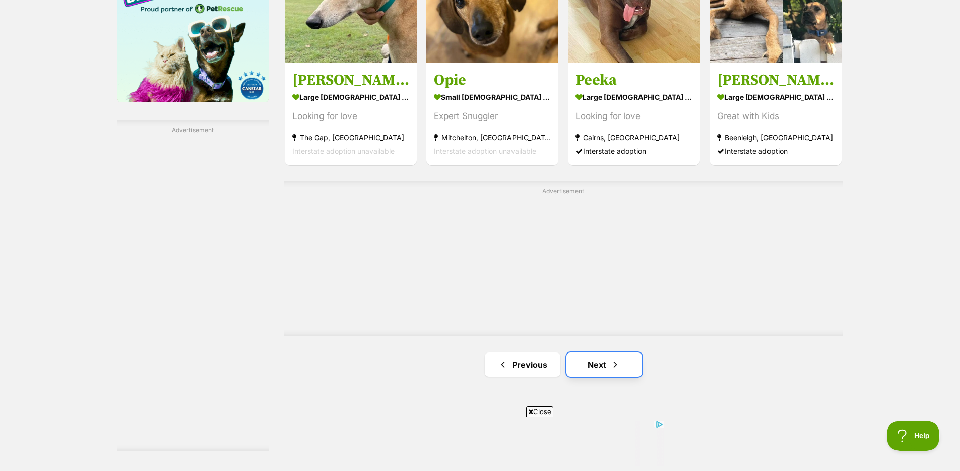
click at [615, 365] on span "Next page" at bounding box center [615, 364] width 10 height 12
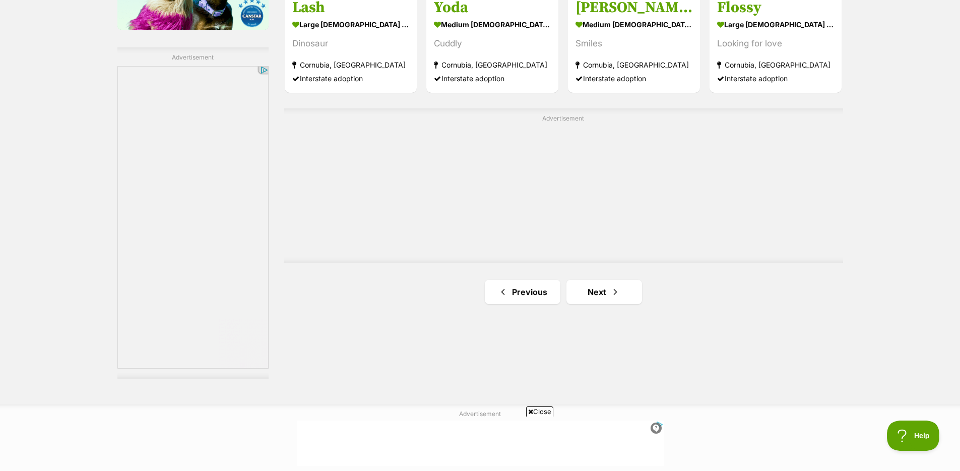
scroll to position [1734, 0]
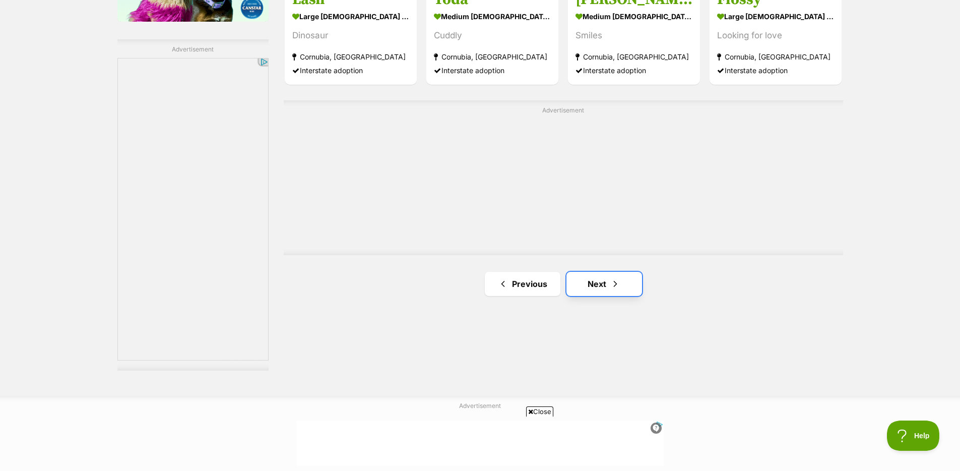
click at [634, 294] on link "Next" at bounding box center [605, 284] width 76 height 24
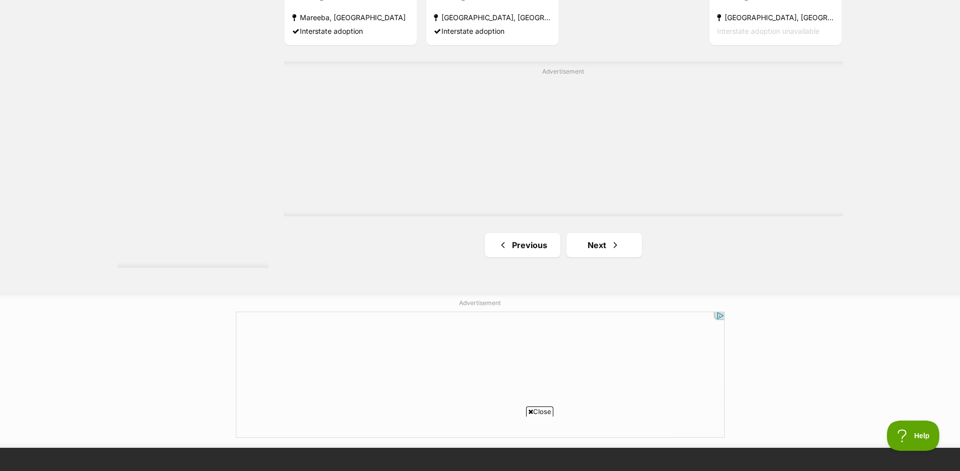
scroll to position [1837, 0]
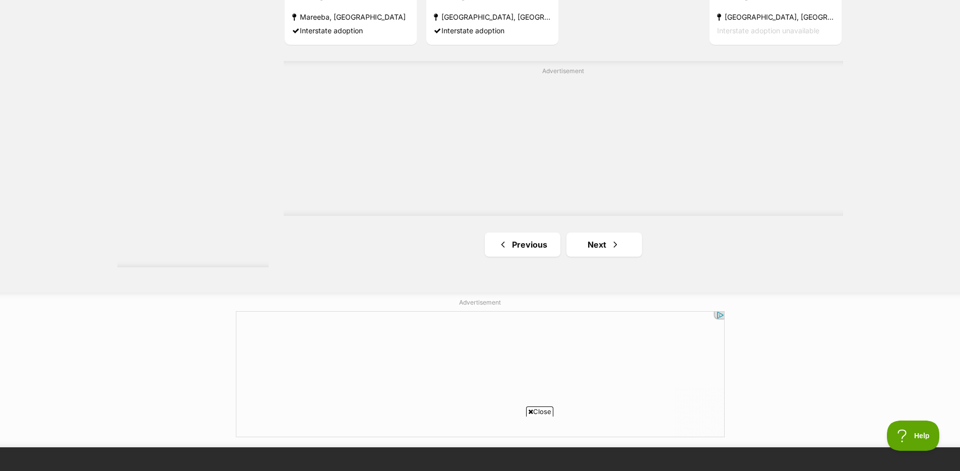
click at [643, 250] on ul "Previous Next" at bounding box center [564, 244] width 560 height 24
click at [626, 252] on link "Next" at bounding box center [605, 244] width 76 height 24
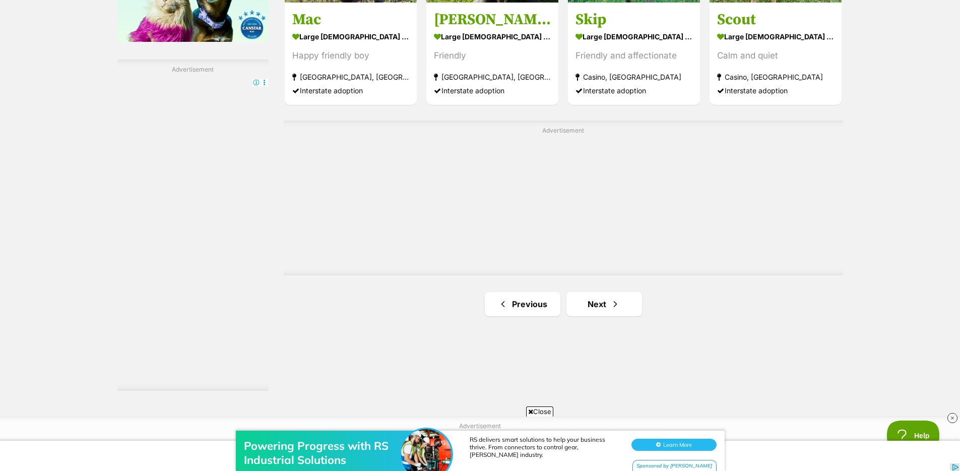
scroll to position [1722, 0]
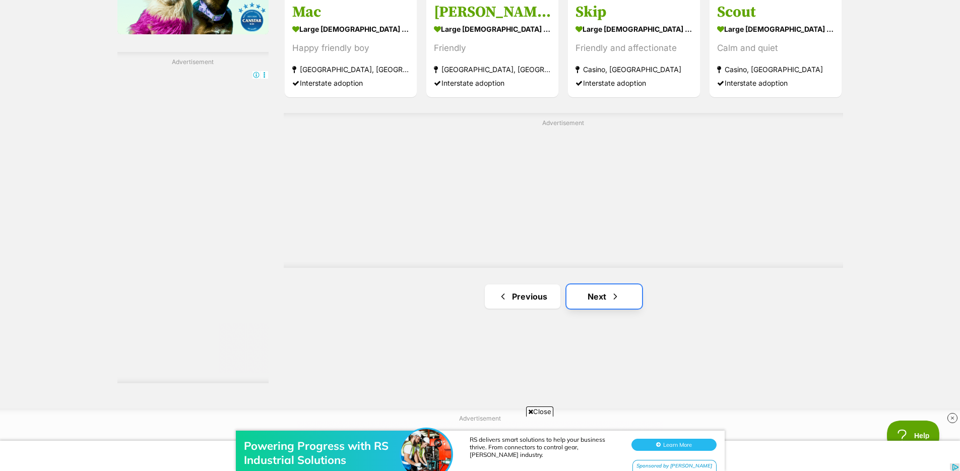
click at [587, 301] on link "Next" at bounding box center [605, 296] width 76 height 24
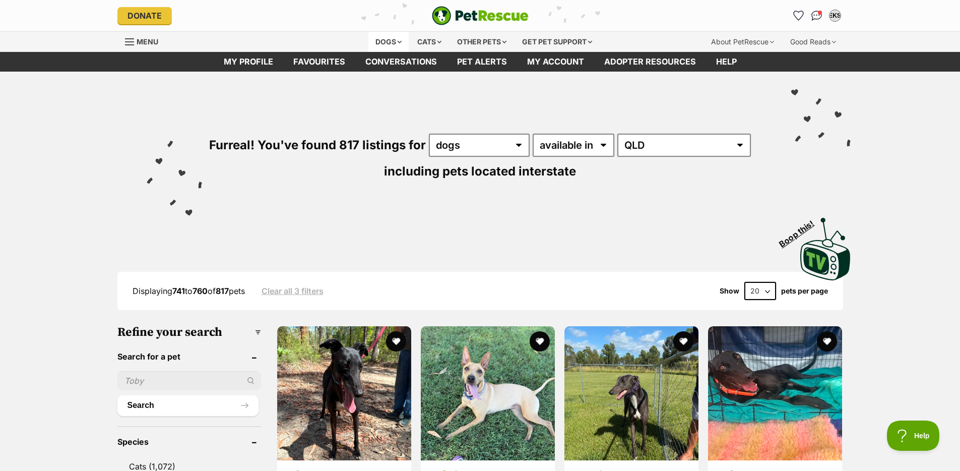
click at [400, 41] on div "Dogs" at bounding box center [388, 42] width 40 height 20
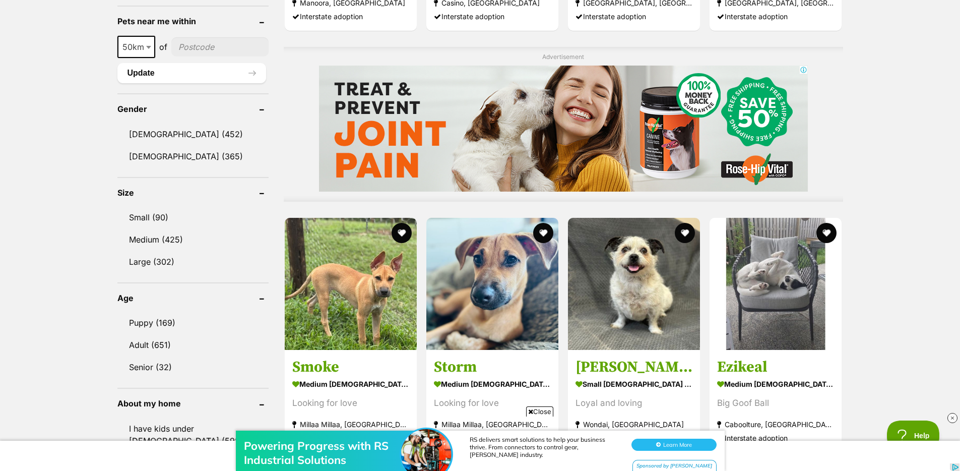
scroll to position [776, 0]
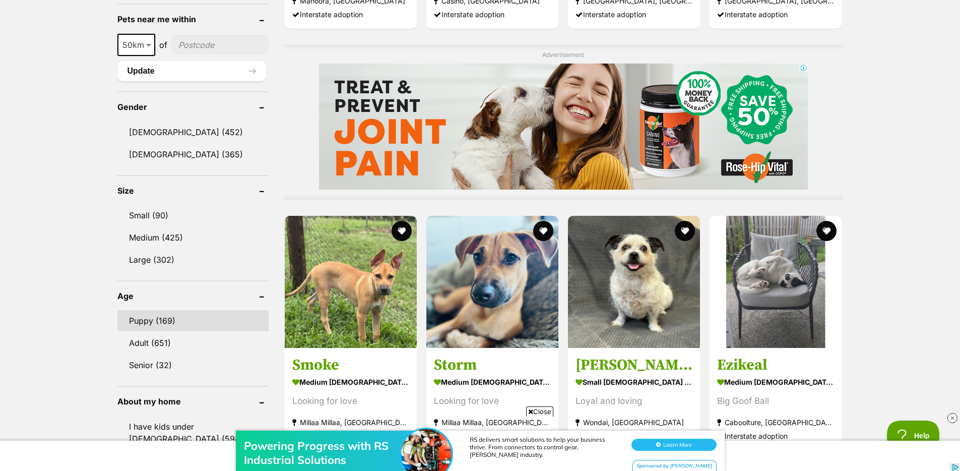
click at [149, 322] on link "Puppy (169)" at bounding box center [192, 320] width 151 height 21
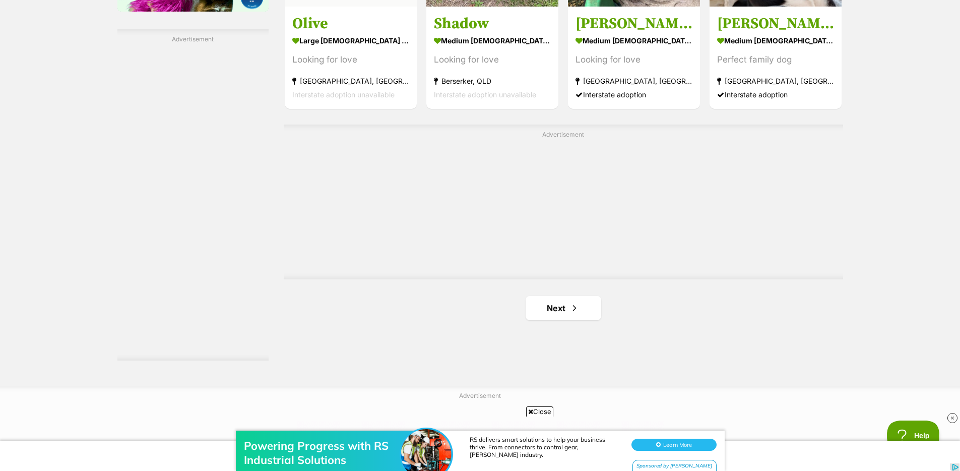
scroll to position [1722, 0]
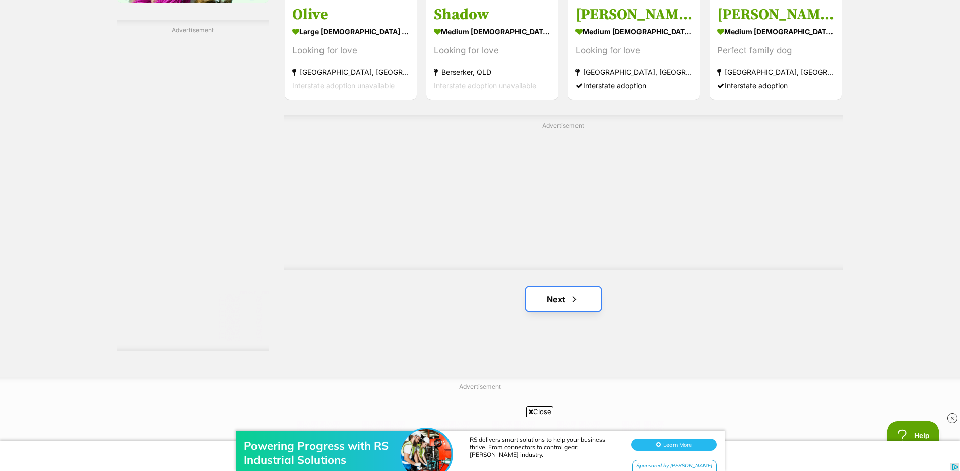
click at [567, 306] on link "Next" at bounding box center [564, 299] width 76 height 24
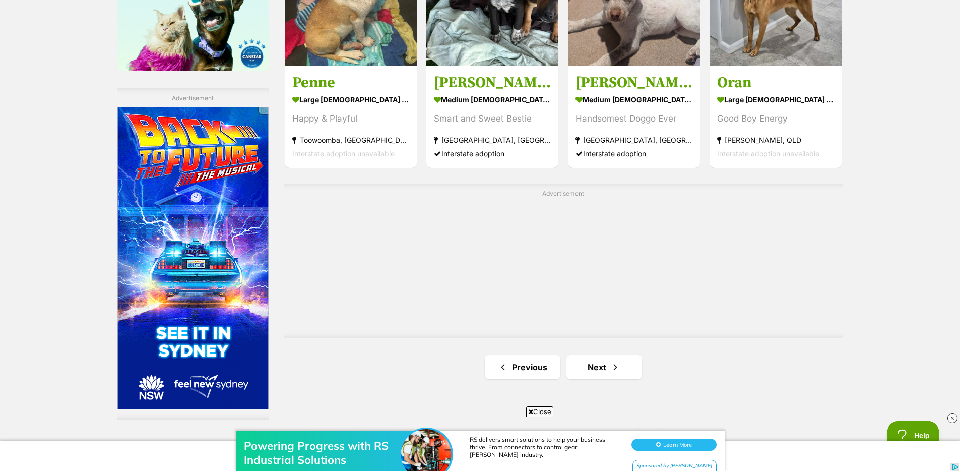
scroll to position [1757, 0]
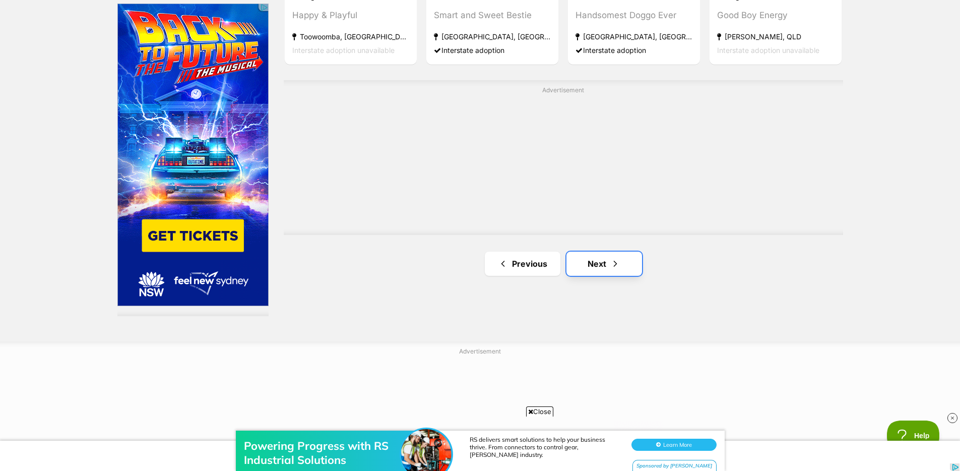
click at [591, 256] on link "Next" at bounding box center [605, 264] width 76 height 24
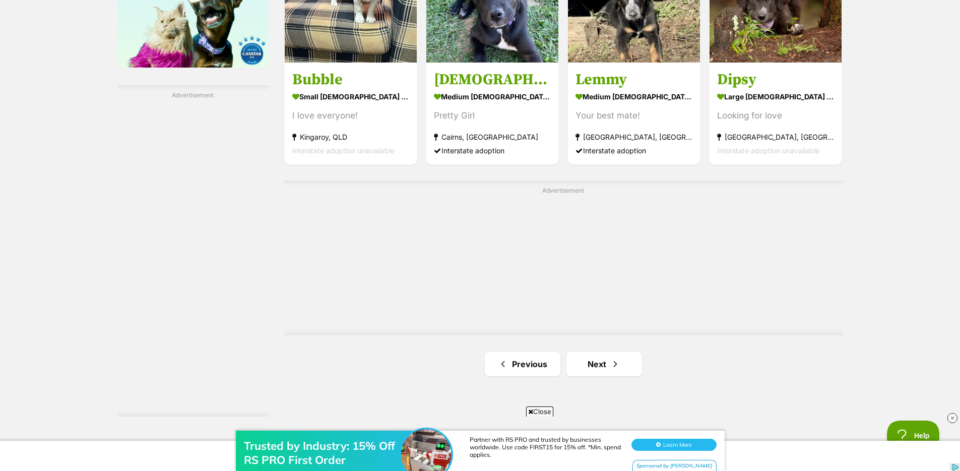
scroll to position [1696, 0]
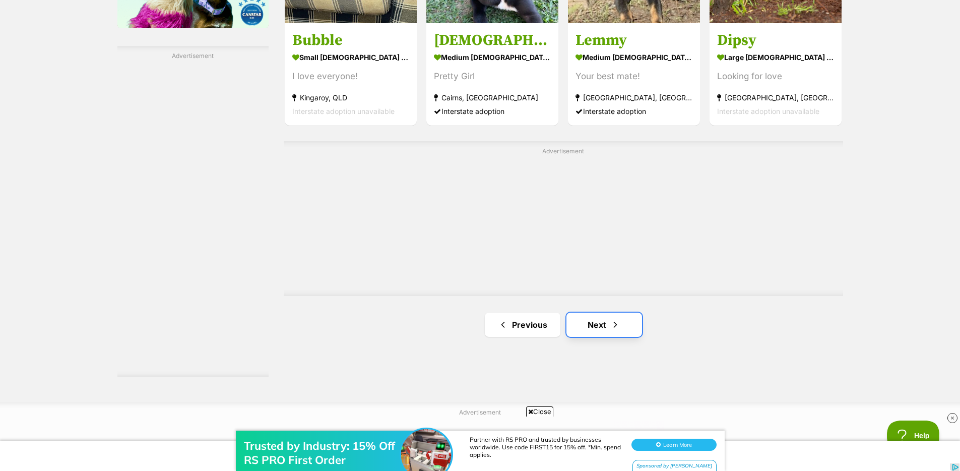
click at [619, 321] on span "Next page" at bounding box center [615, 325] width 10 height 12
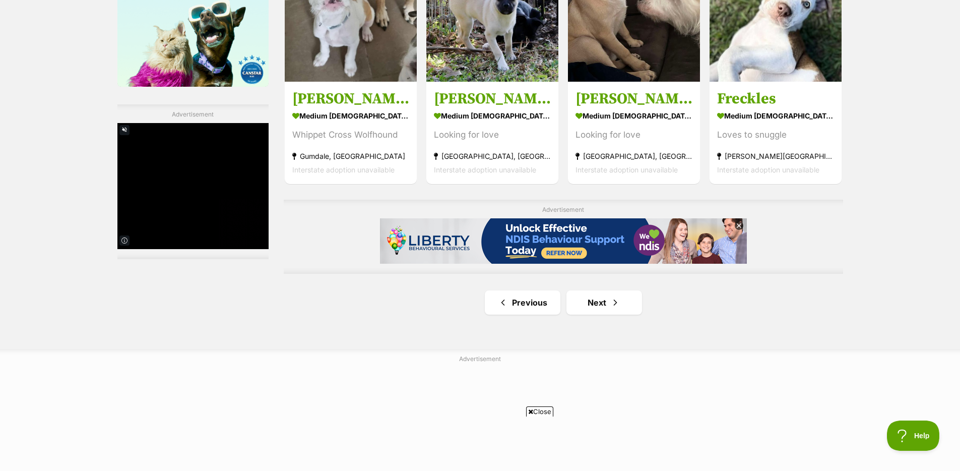
scroll to position [1640, 0]
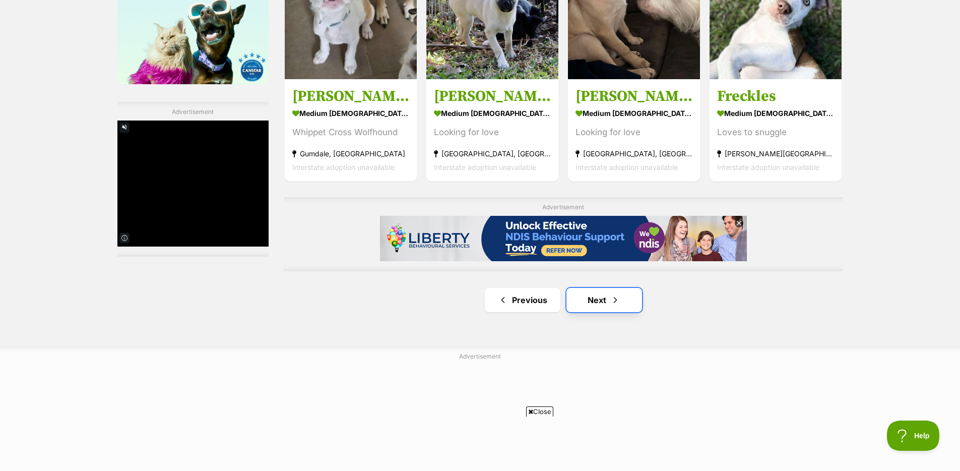
click at [604, 305] on link "Next" at bounding box center [605, 300] width 76 height 24
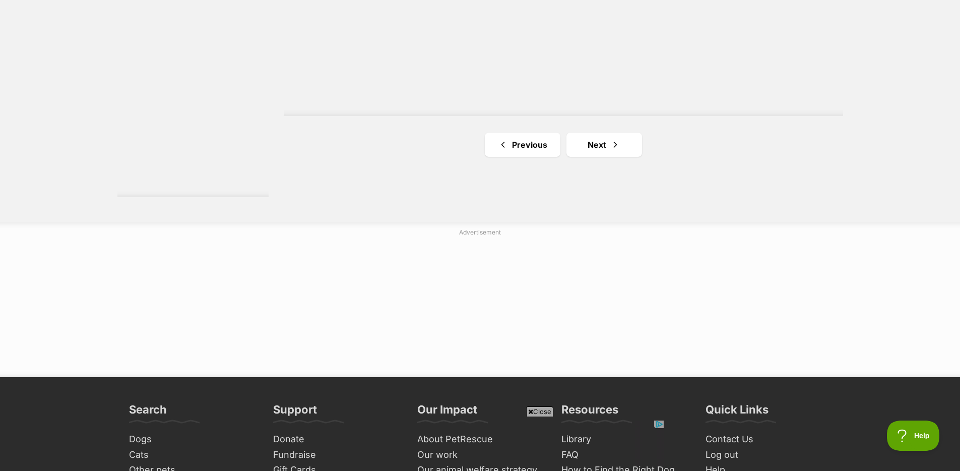
scroll to position [1922, 0]
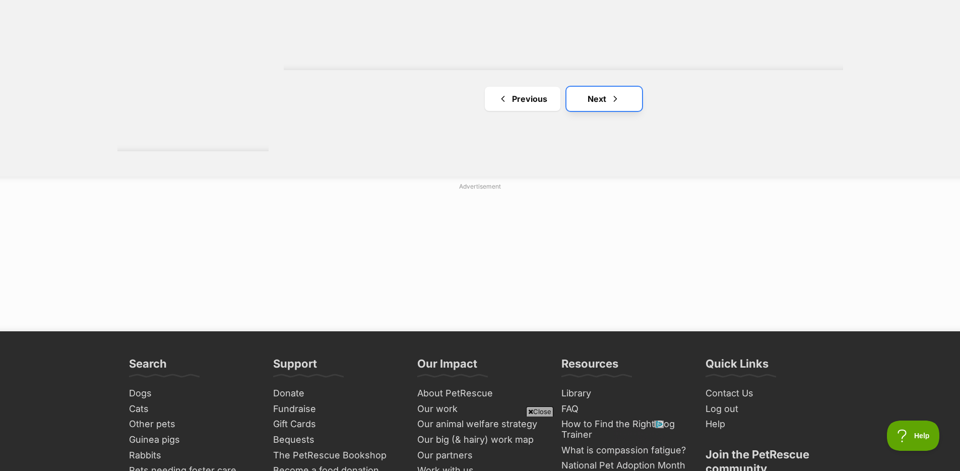
click at [631, 109] on link "Next" at bounding box center [605, 99] width 76 height 24
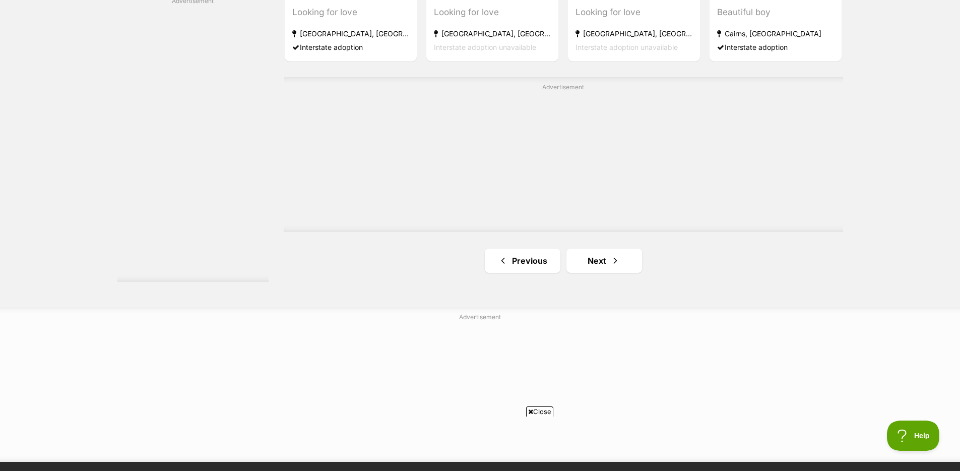
scroll to position [1811, 0]
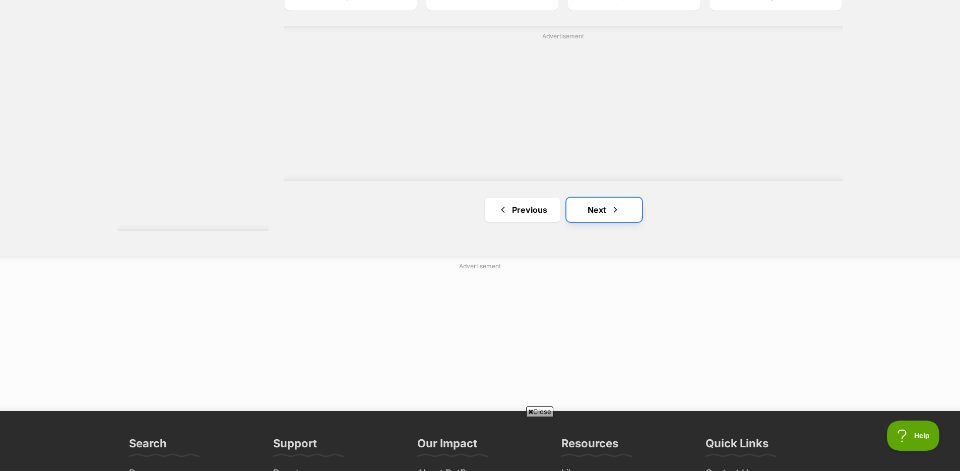
click at [612, 215] on span "Next page" at bounding box center [615, 210] width 10 height 12
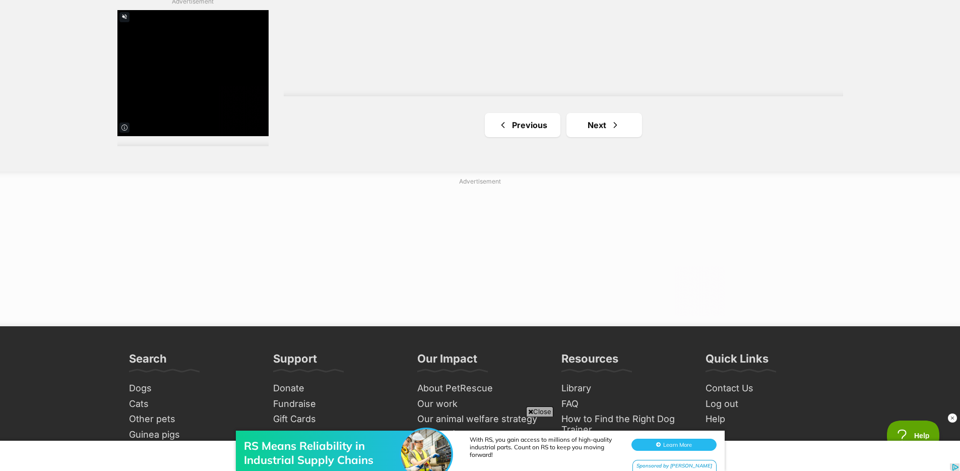
scroll to position [1917, 0]
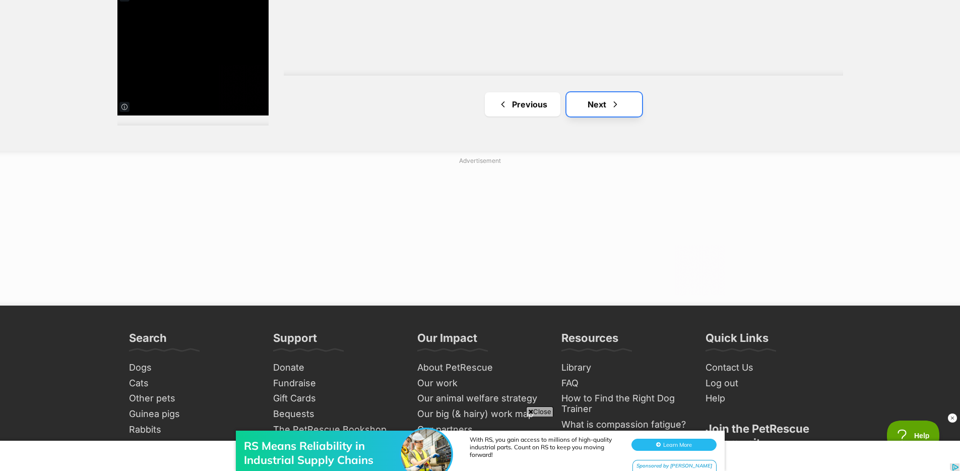
click at [612, 107] on span "Next page" at bounding box center [615, 104] width 10 height 12
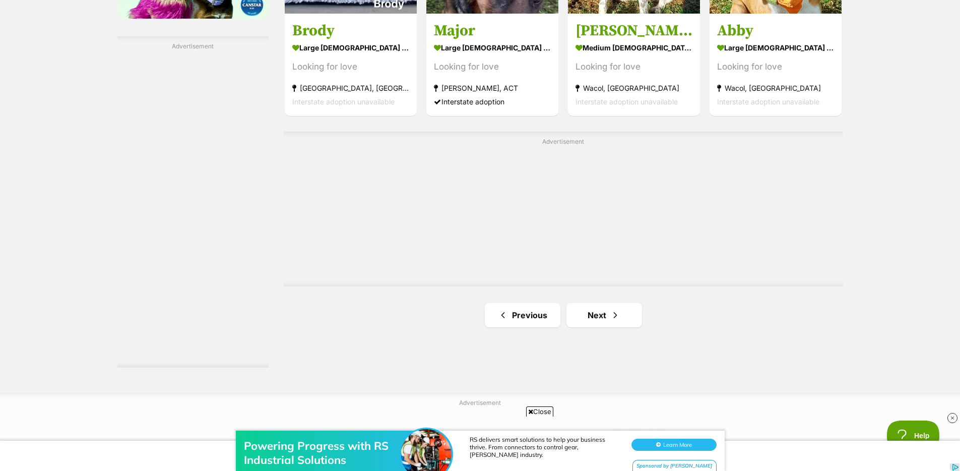
scroll to position [1827, 0]
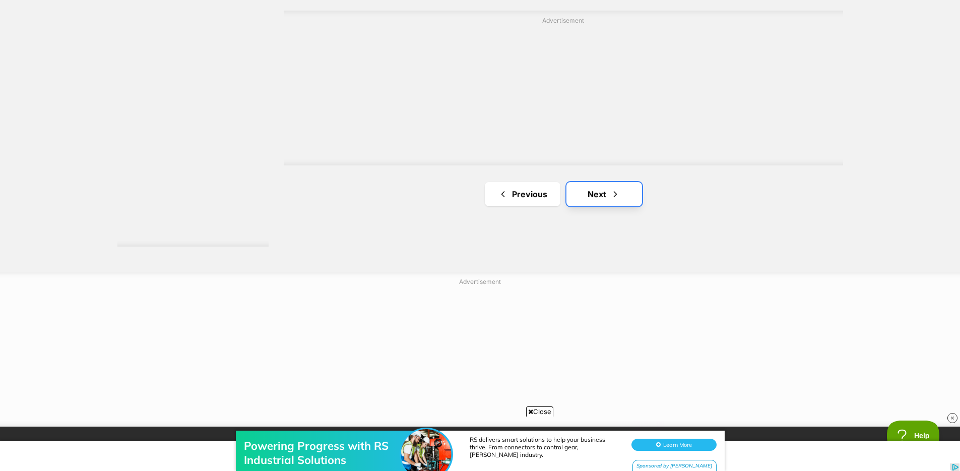
click at [605, 185] on link "Next" at bounding box center [605, 194] width 76 height 24
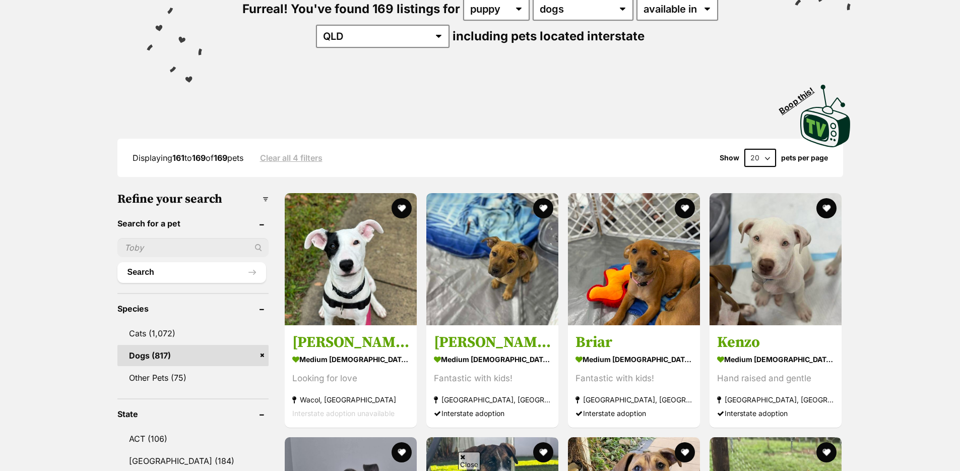
scroll to position [164, 0]
